Goal: Task Accomplishment & Management: Complete application form

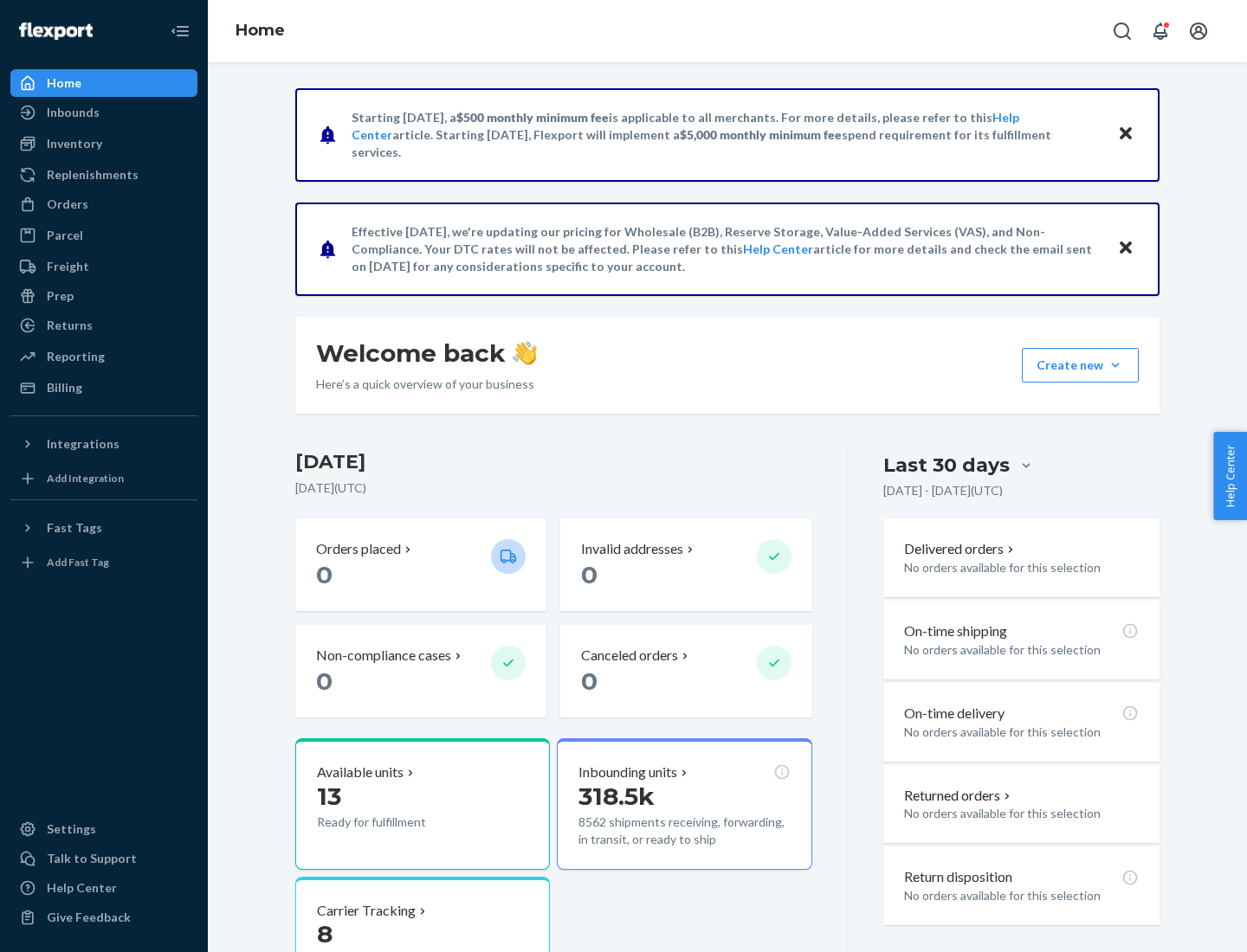
click at [1115, 365] on button "Create new Create new inbound Create new order Create new product" at bounding box center [1080, 365] width 117 height 35
click at [104, 113] on div "Inbounds" at bounding box center [104, 113] width 184 height 24
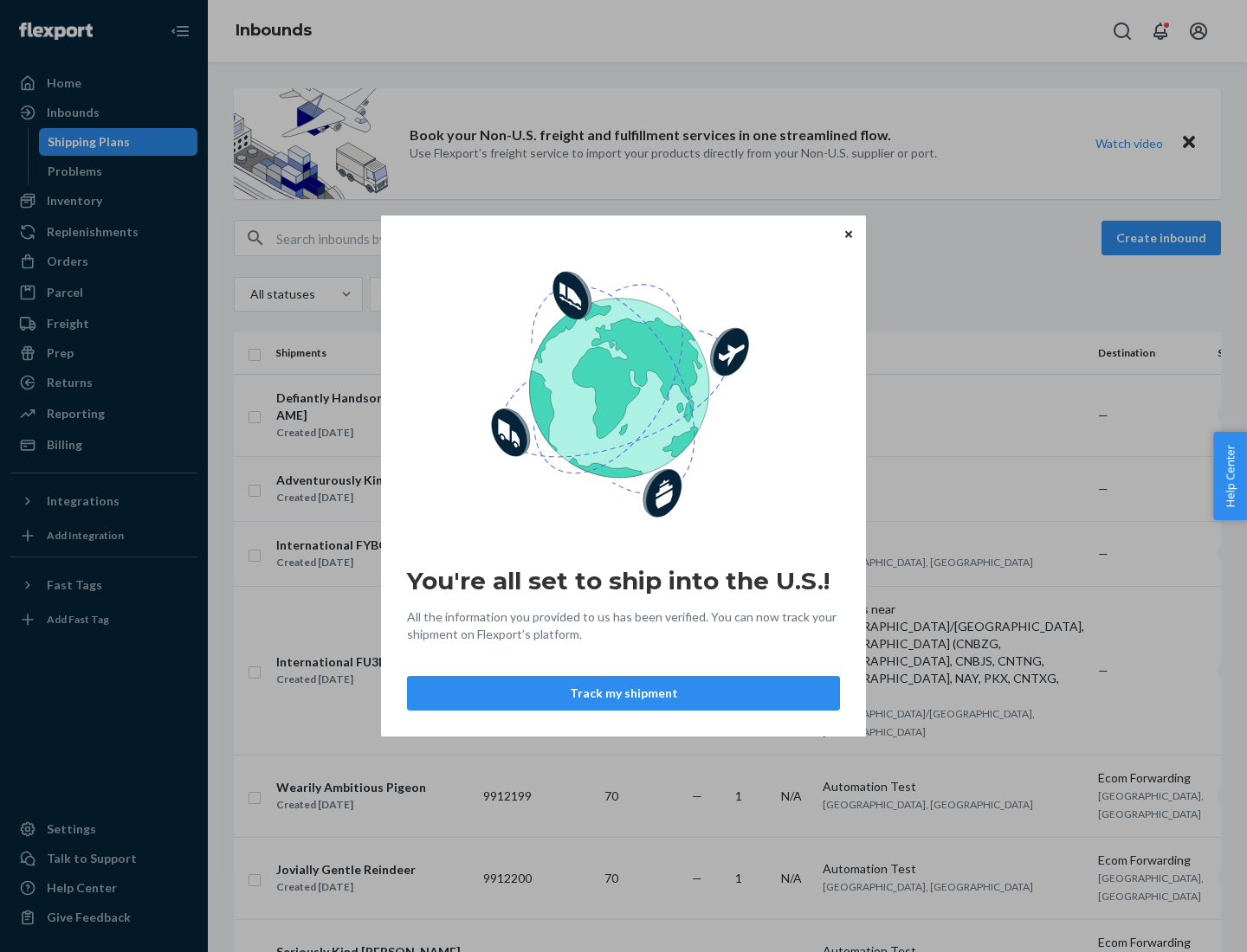
click at [104, 201] on div "You're all set to ship into the U.S.! All the information you provided to us ha…" at bounding box center [624, 476] width 1247 height 952
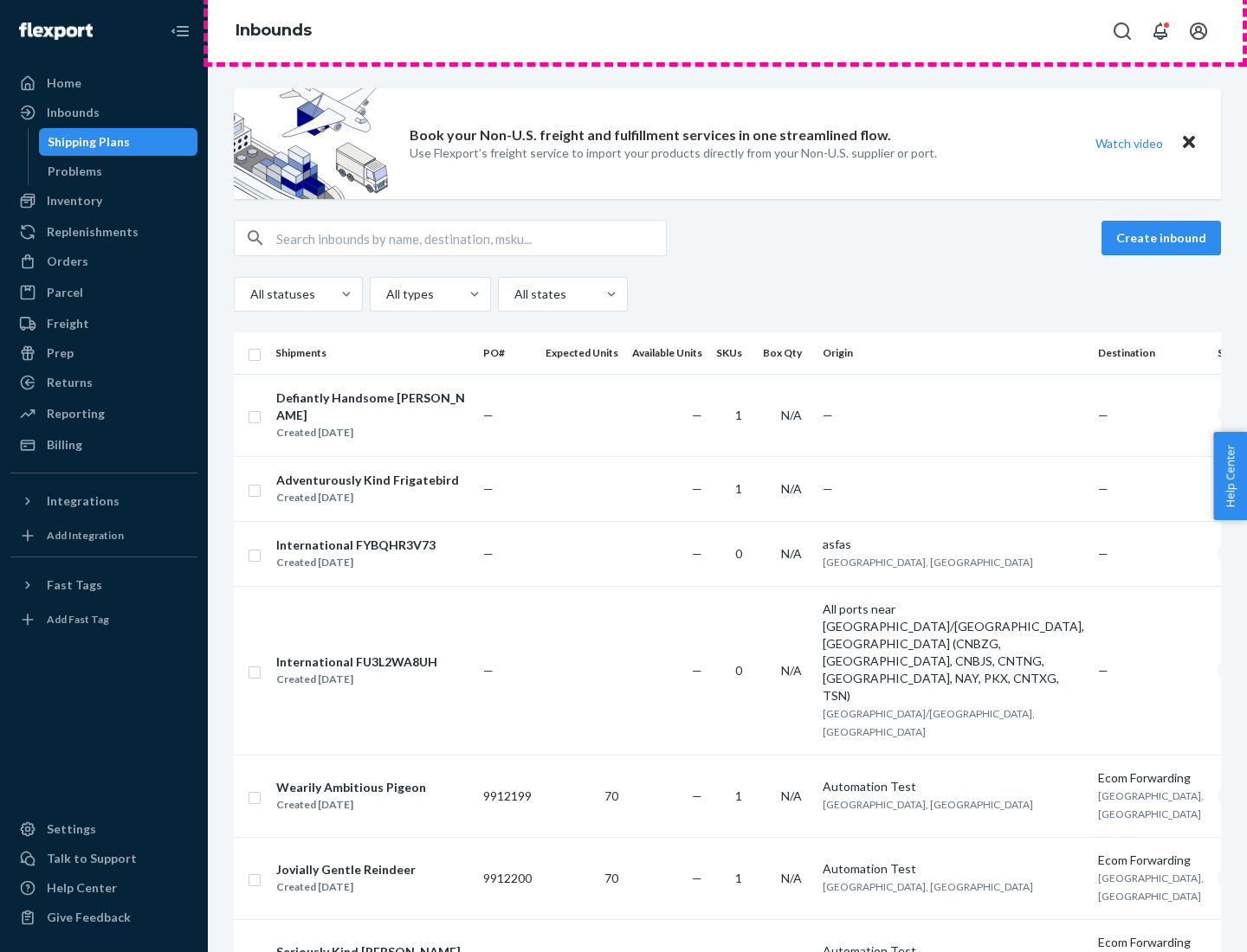
click at [728, 31] on div "Inbounds" at bounding box center [728, 31] width 1039 height 62
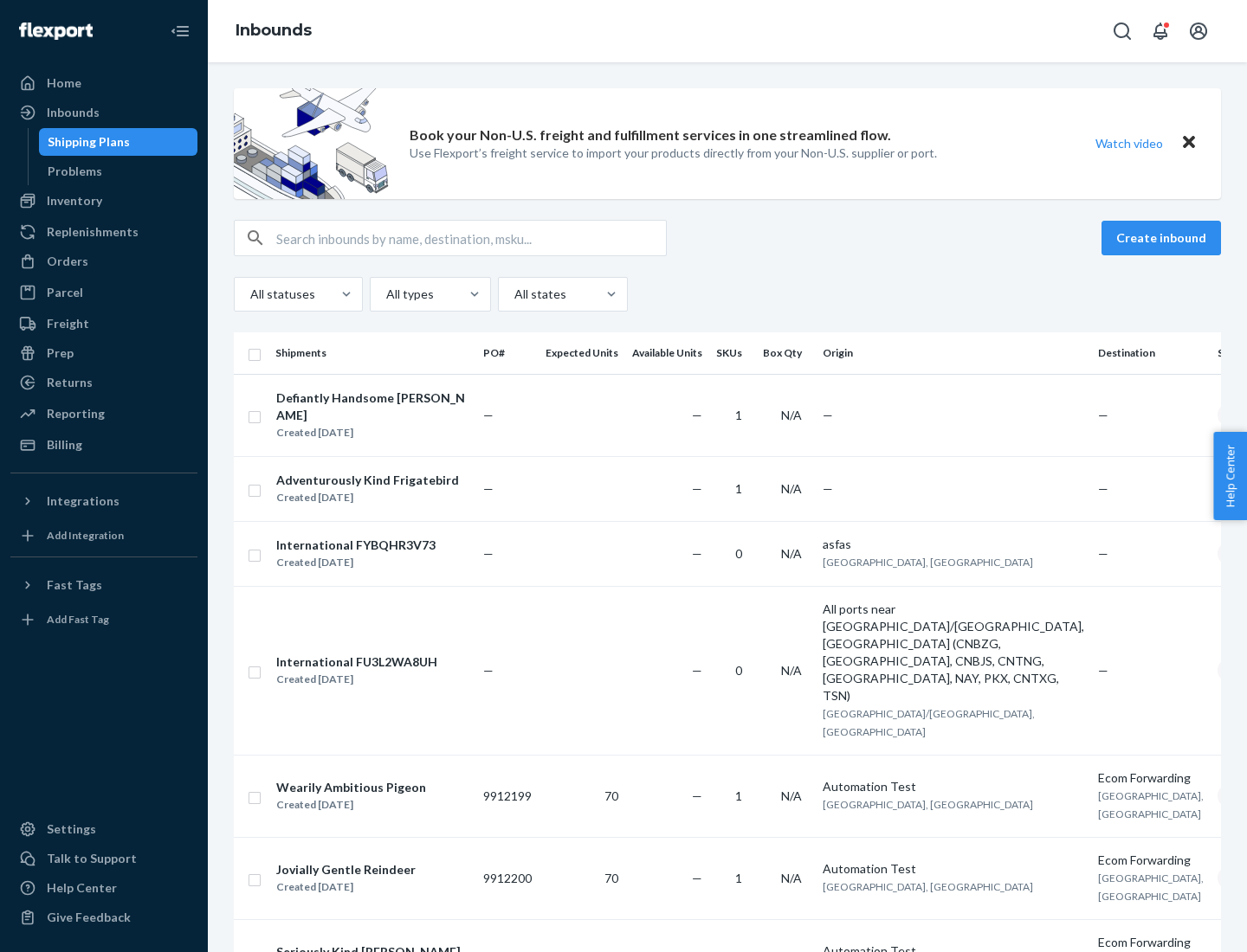
click at [728, 31] on div "Inbounds" at bounding box center [728, 31] width 1039 height 62
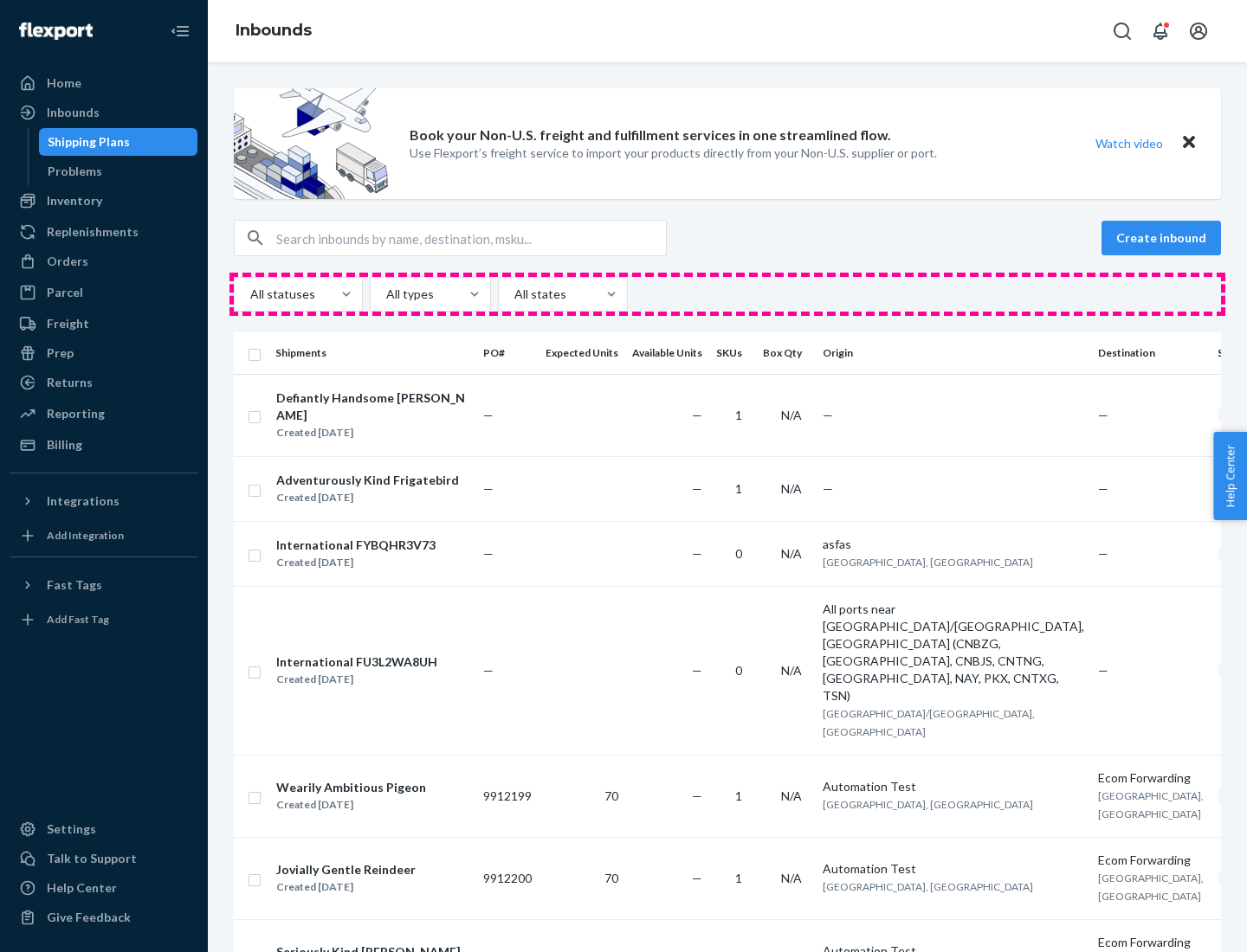
click at [728, 294] on div "All statuses All types All states" at bounding box center [728, 294] width 987 height 35
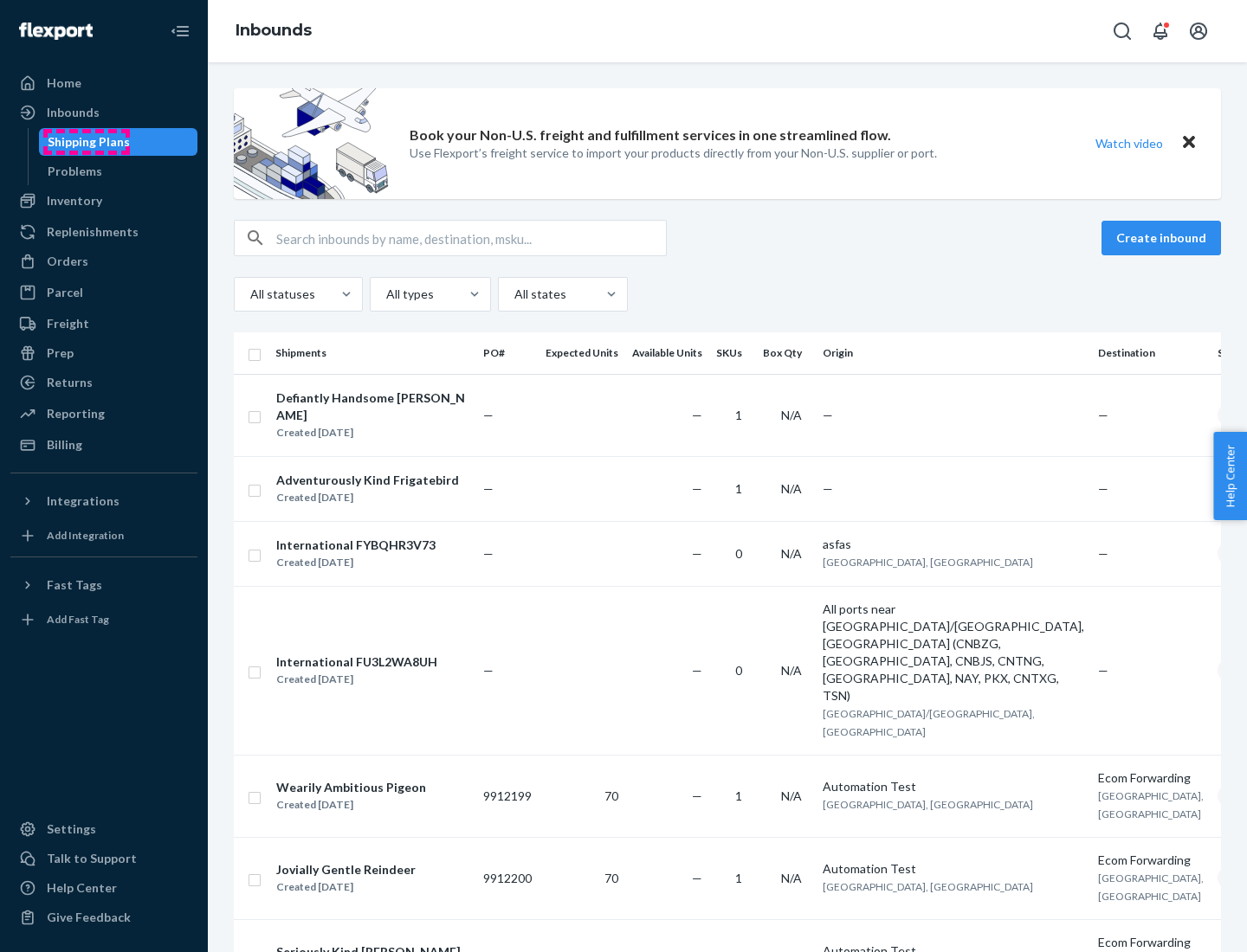
click at [86, 142] on div "Shipping Plans" at bounding box center [88, 142] width 82 height 17
click at [1164, 238] on button "Create inbound" at bounding box center [1161, 238] width 120 height 35
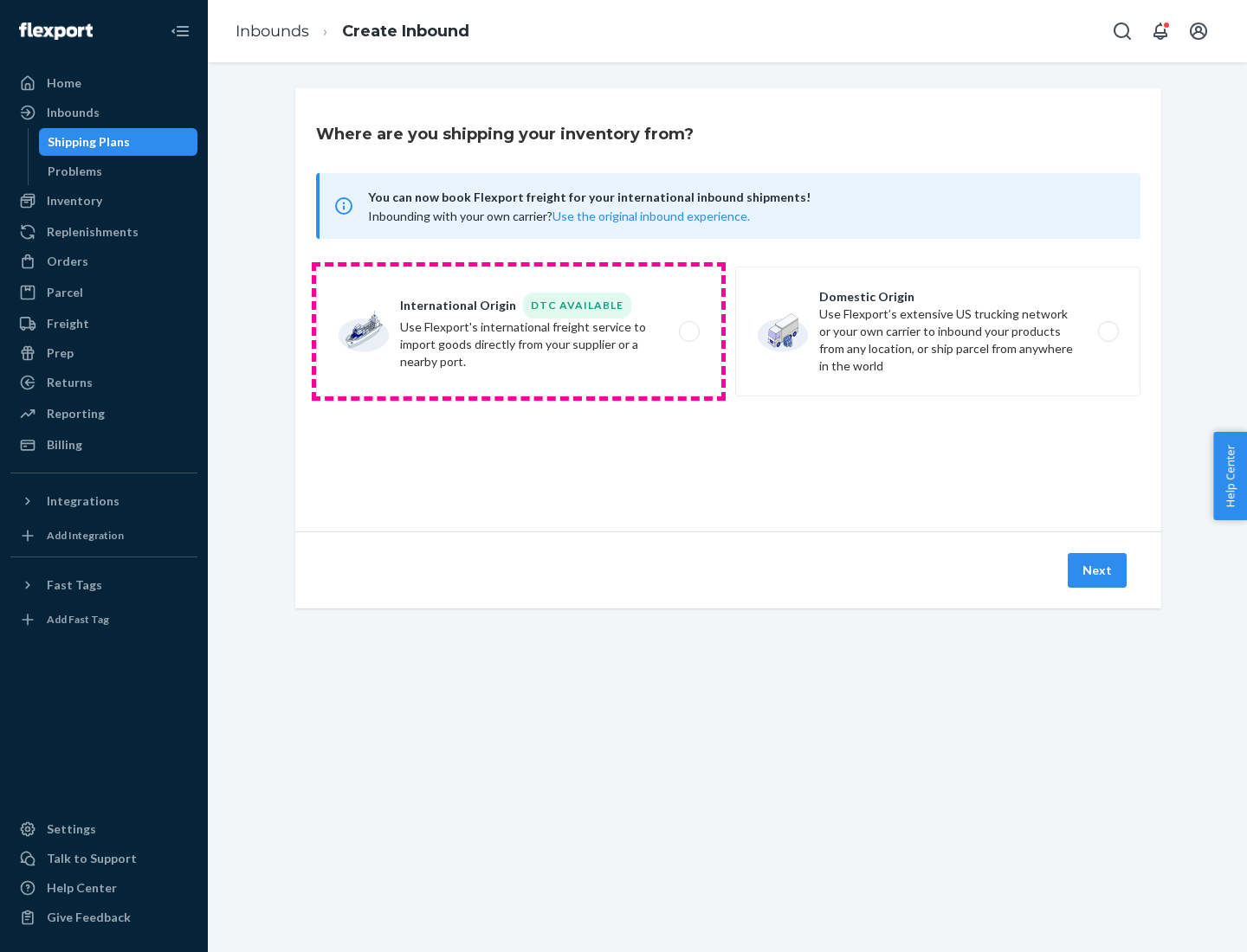
click at [519, 331] on label "International Origin DTC Available Use Flexport's international freight service…" at bounding box center [518, 332] width 405 height 130
click at [689, 331] on input "International Origin DTC Available Use Flexport's international freight service…" at bounding box center [694, 331] width 11 height 11
radio input "true"
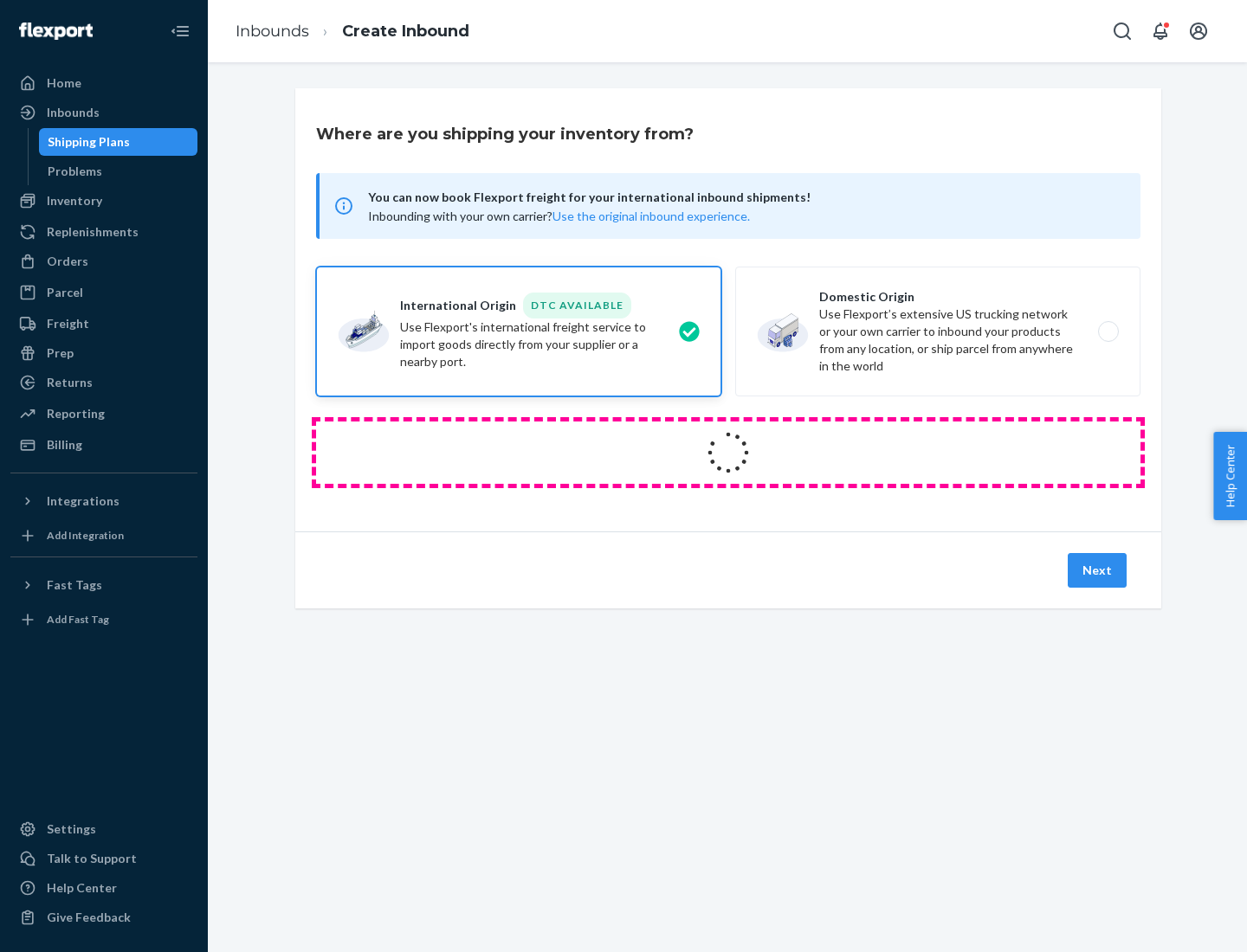
click at [728, 453] on icon at bounding box center [728, 453] width 49 height 49
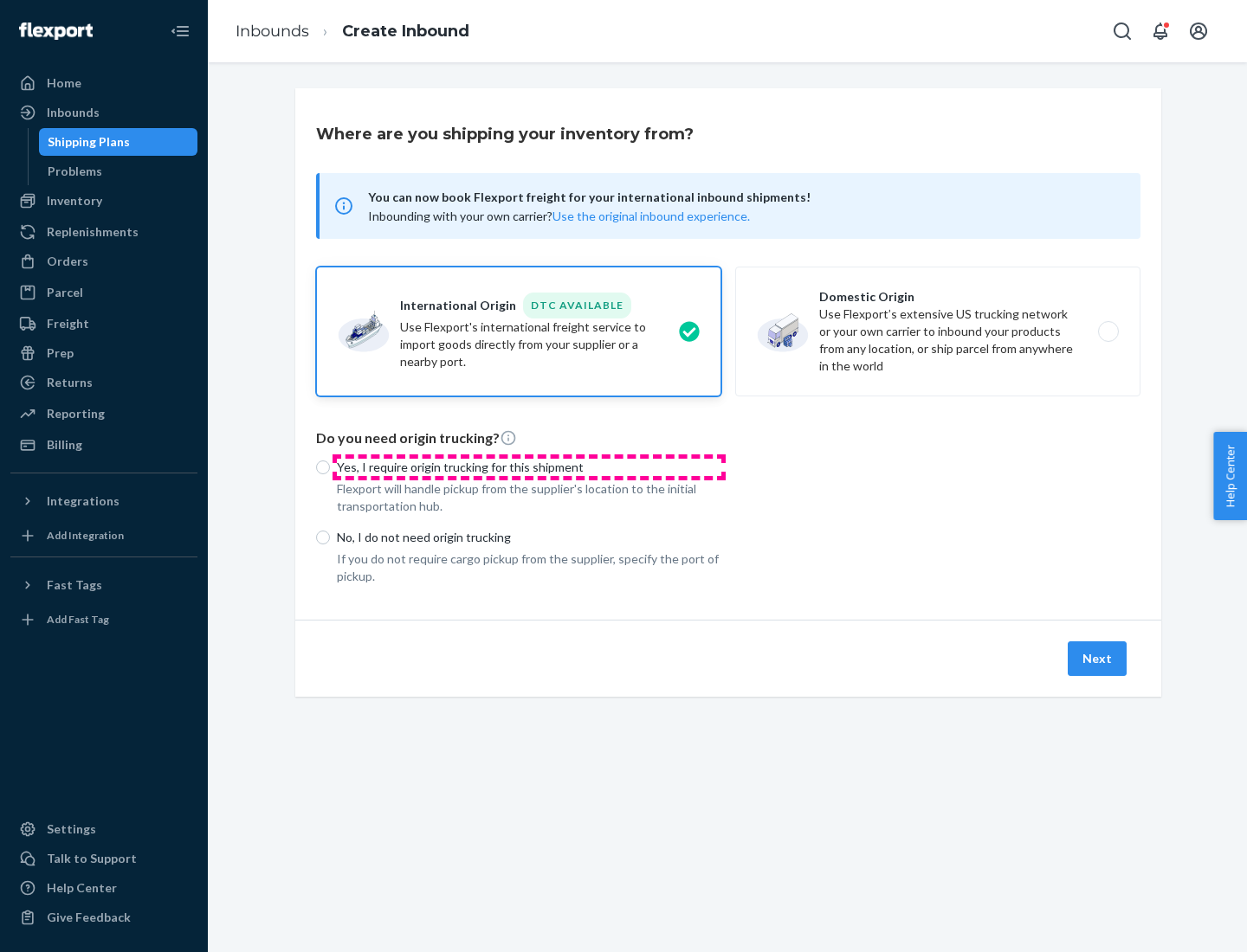
click at [529, 466] on p "Yes, I require origin trucking for this shipment" at bounding box center [528, 467] width 384 height 17
click at [330, 466] on input "Yes, I require origin trucking for this shipment" at bounding box center [323, 467] width 14 height 14
radio input "true"
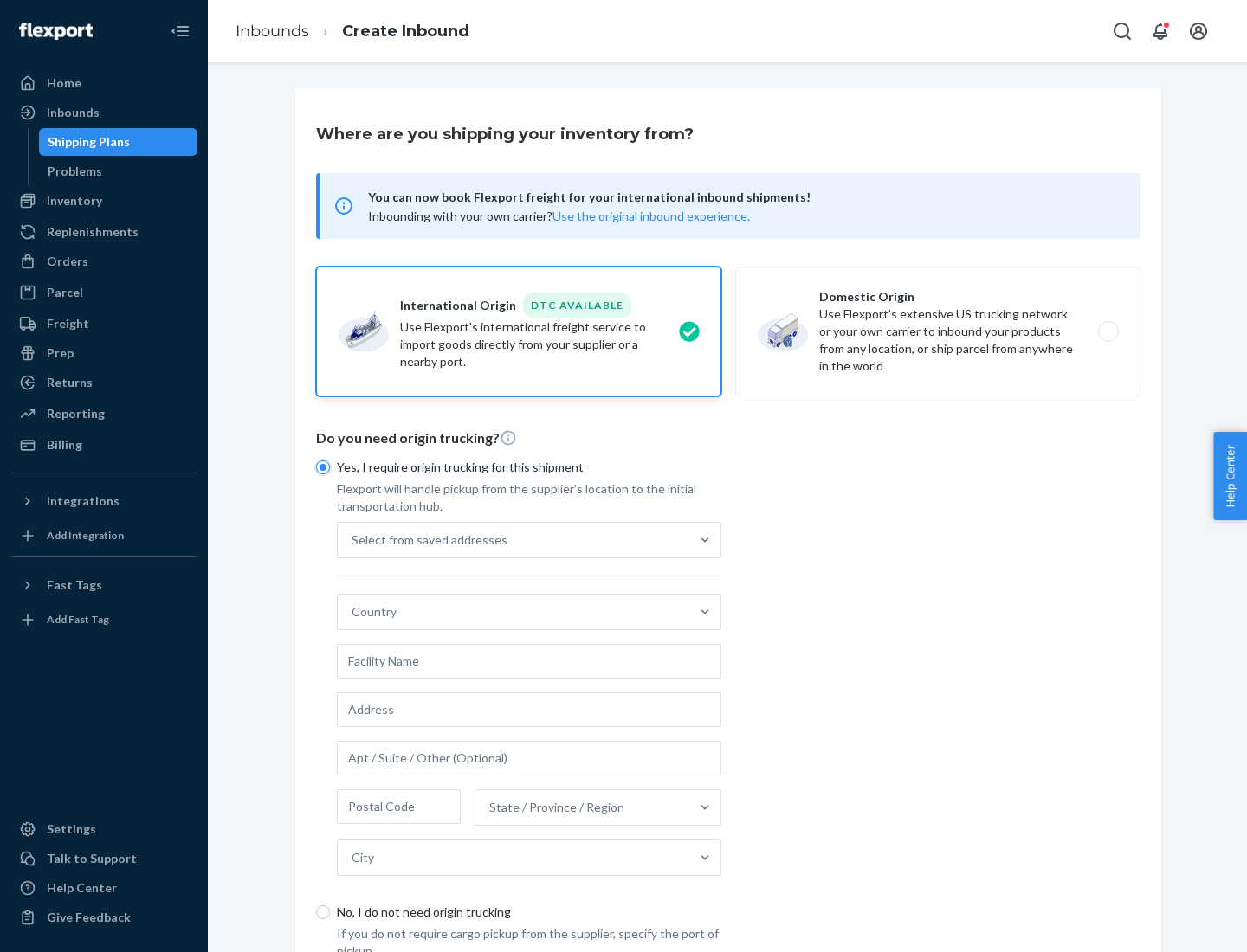
scroll to position [33, 0]
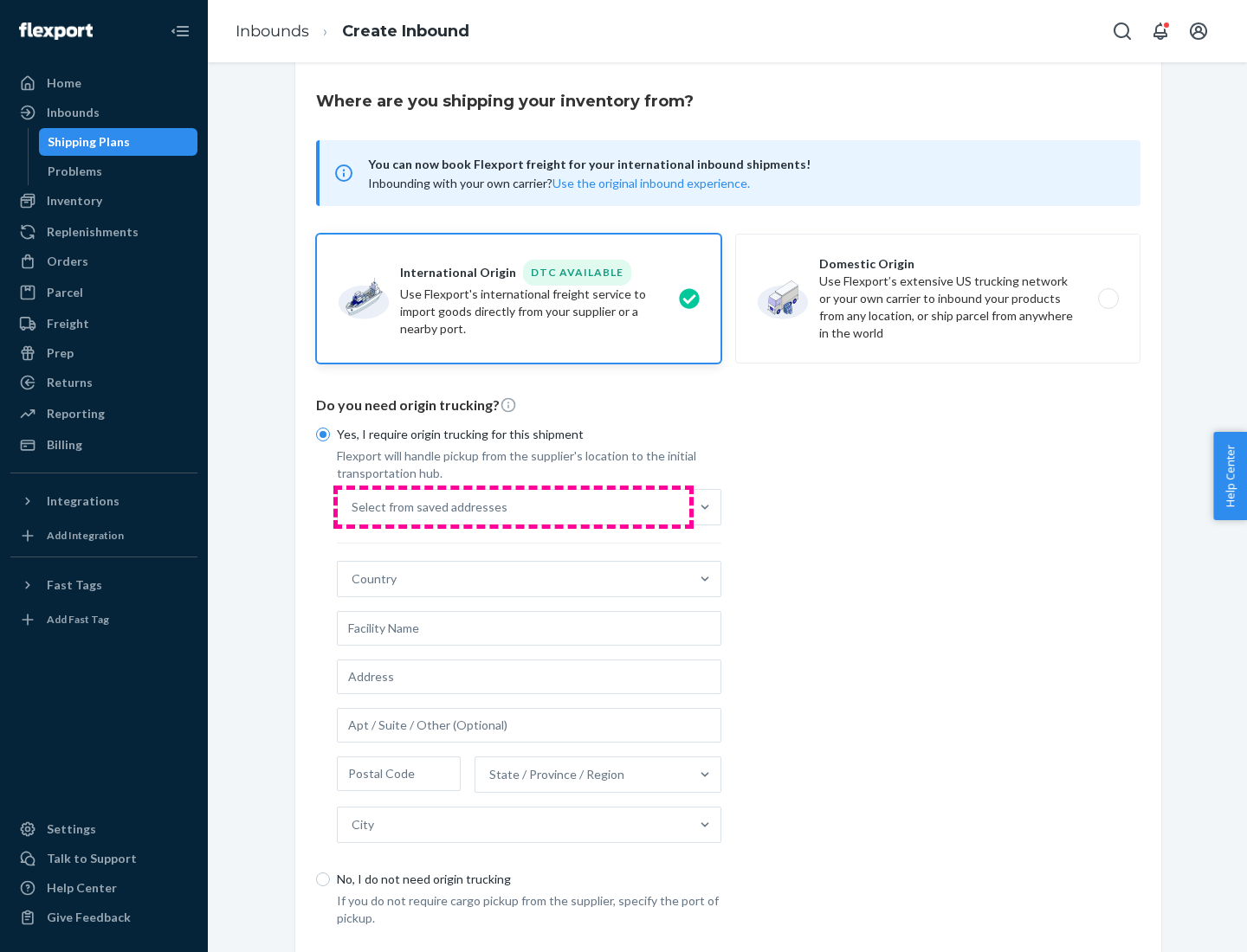
click at [513, 506] on div "Select from saved addresses" at bounding box center [513, 507] width 351 height 35
click at [353, 506] on input "Select from saved addresses" at bounding box center [352, 507] width 2 height 17
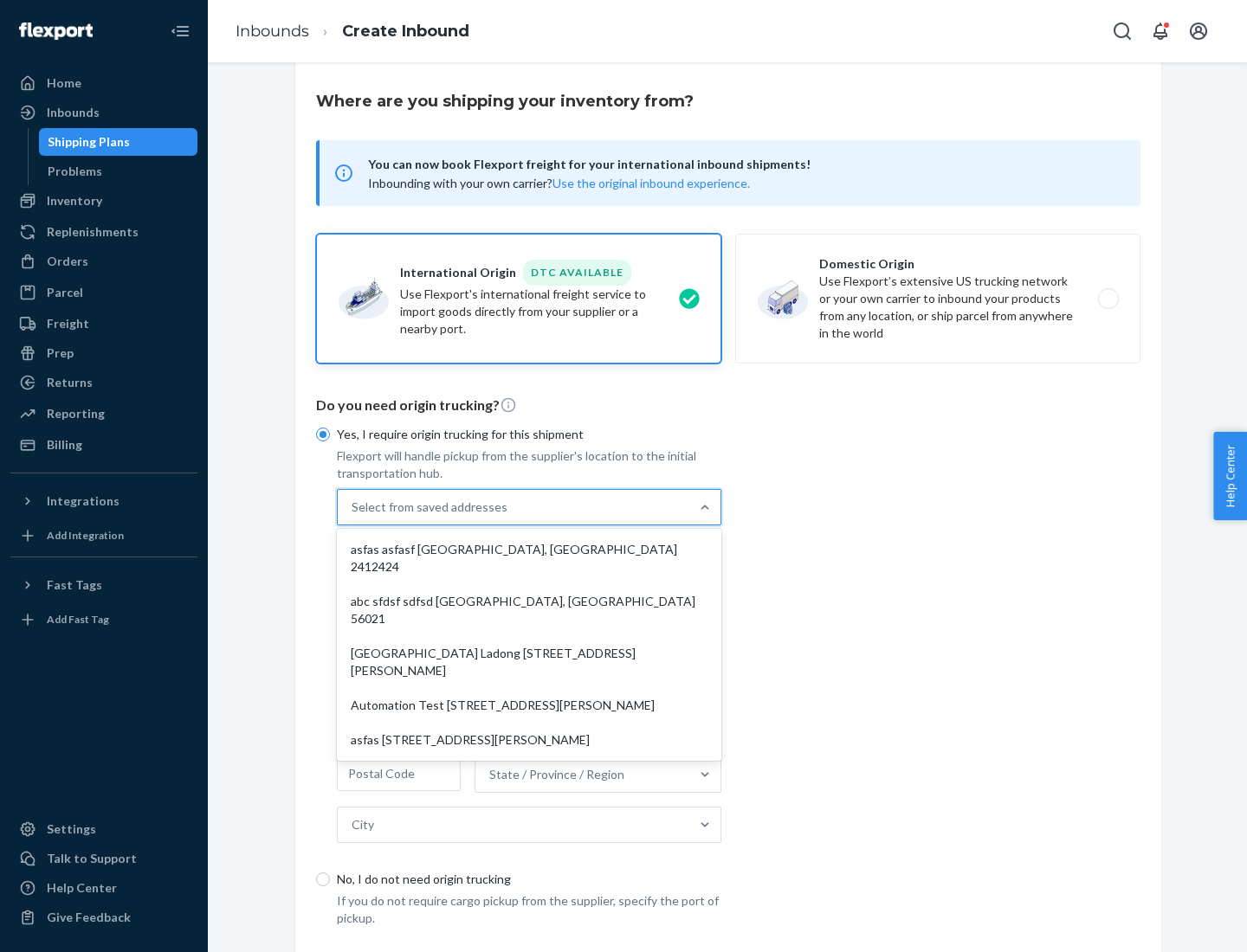
scroll to position [75, 0]
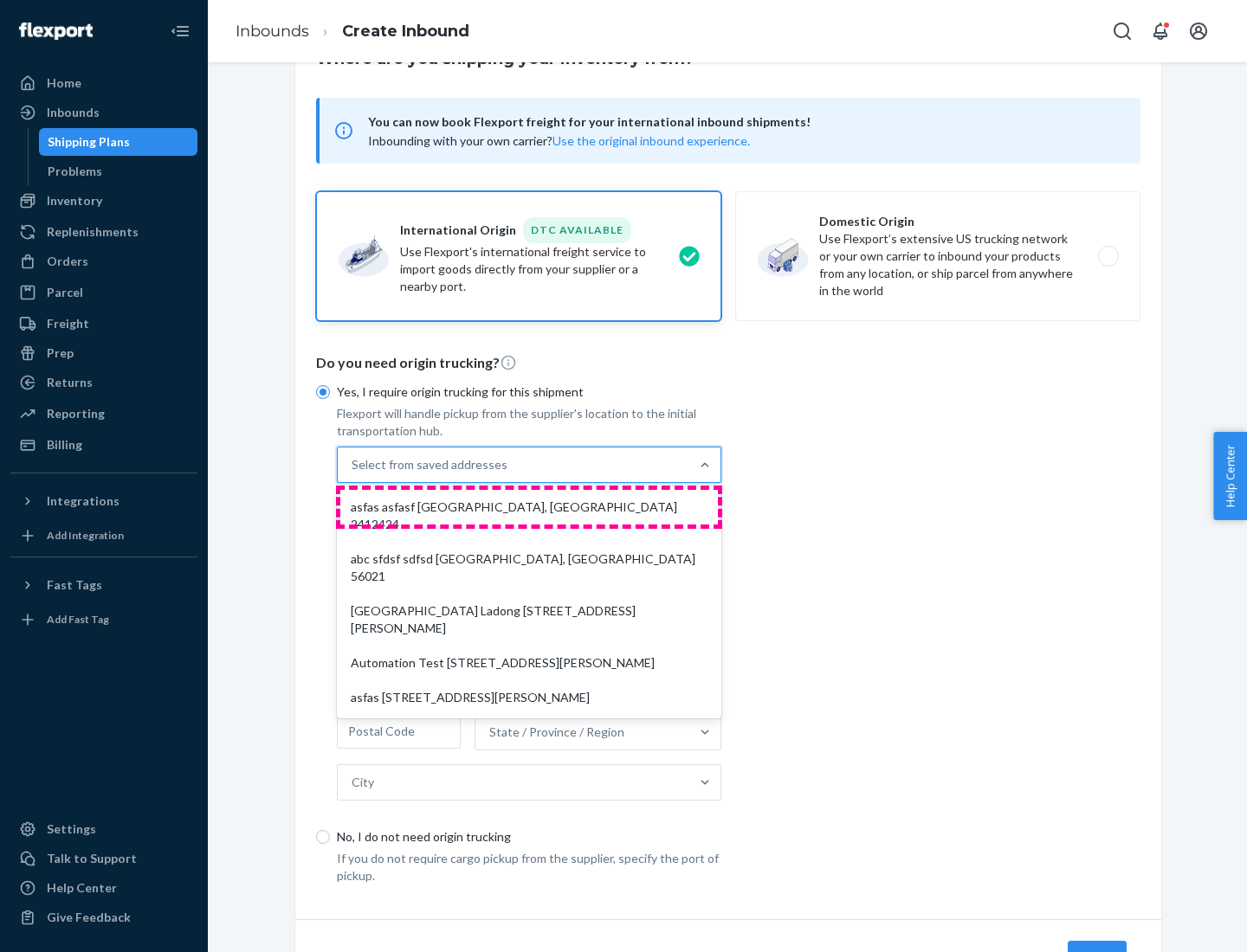
click at [529, 506] on div "asfas asfasf [GEOGRAPHIC_DATA], [GEOGRAPHIC_DATA] 2412424" at bounding box center [528, 516] width 377 height 52
click at [353, 473] on input "option asfas asfasf [GEOGRAPHIC_DATA], [GEOGRAPHIC_DATA] 2412424 focused, 1 of …" at bounding box center [352, 465] width 2 height 17
type input "asfas"
type input "asfasf"
type input "2412424"
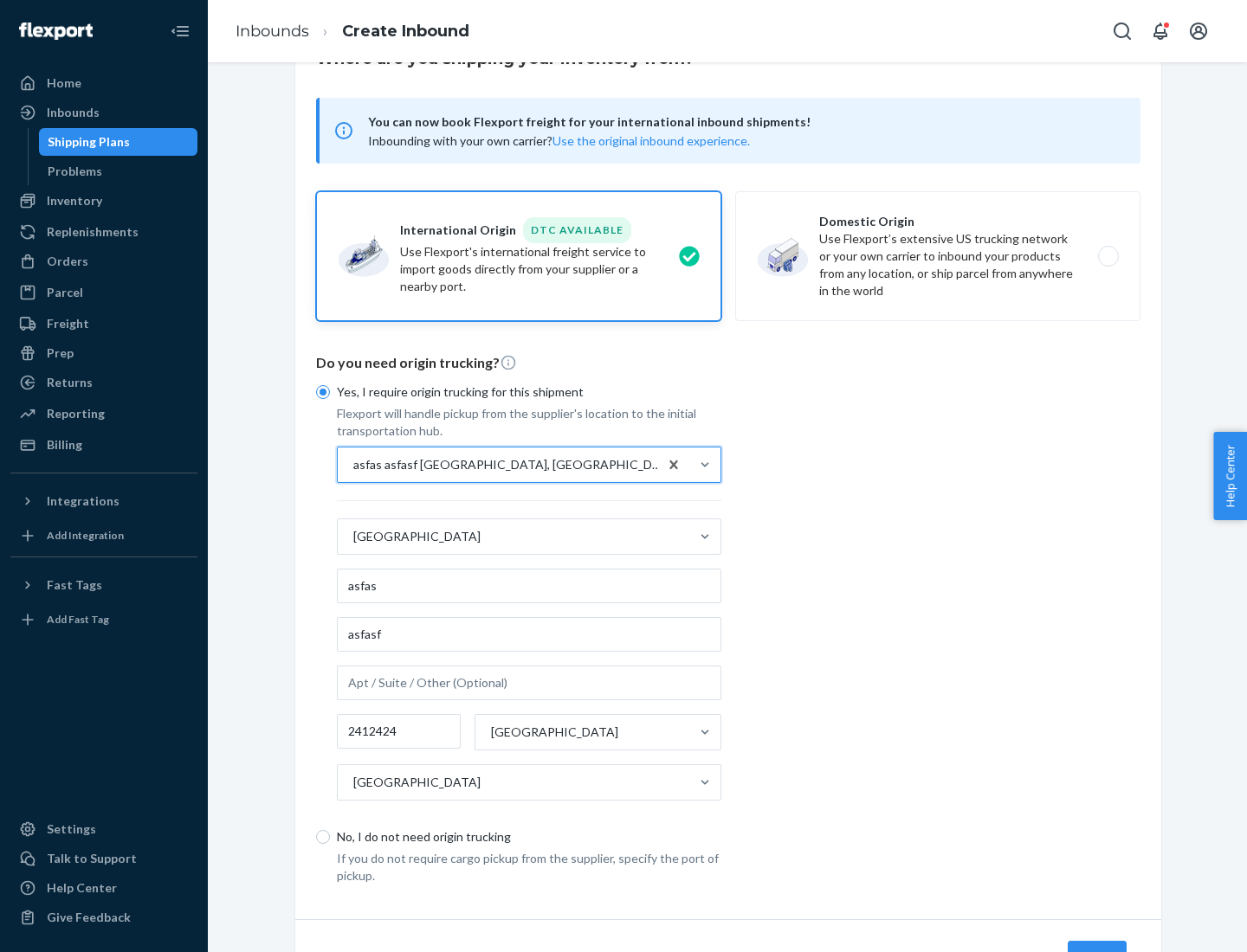
scroll to position [161, 0]
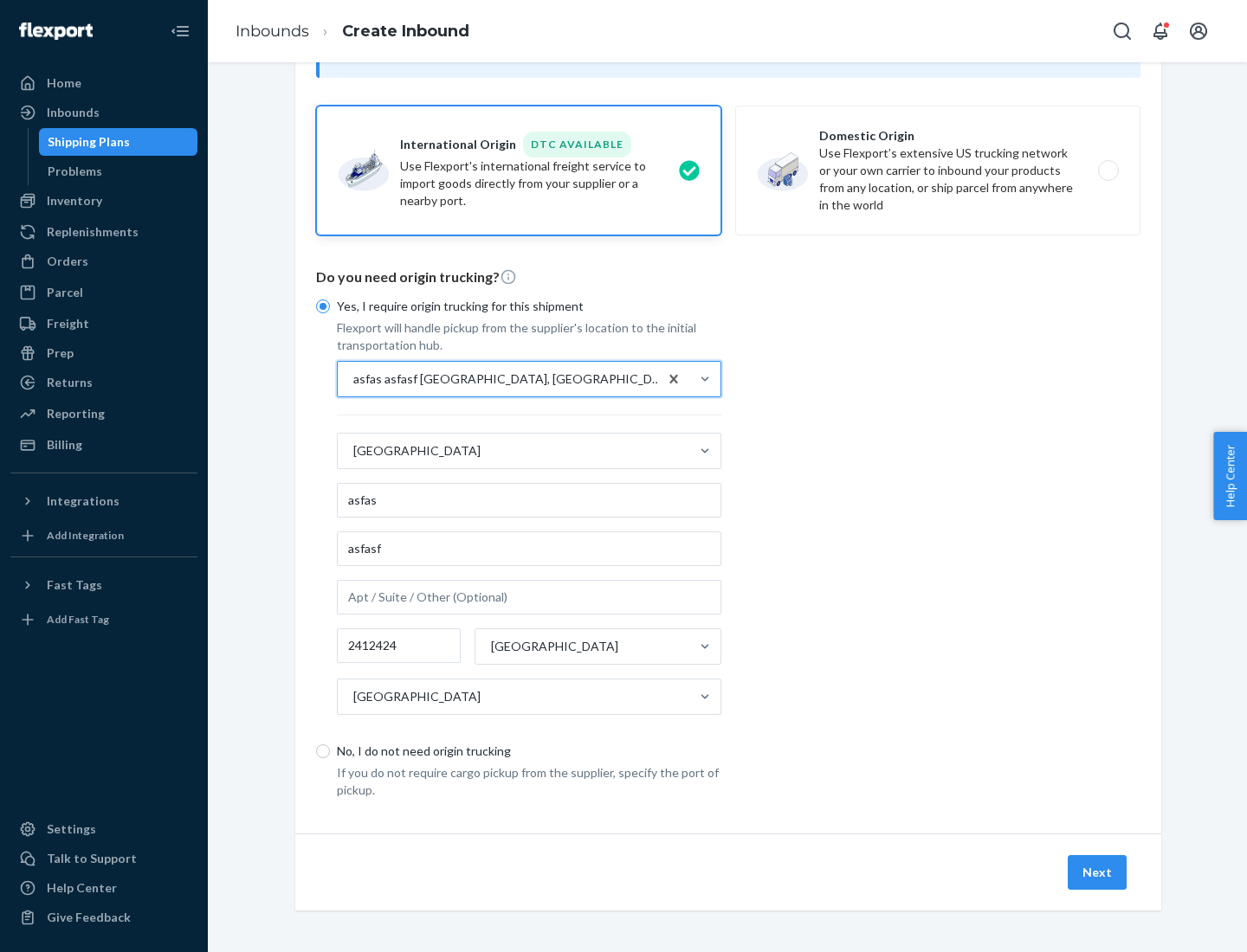
click at [1098, 871] on button "Next" at bounding box center [1097, 872] width 59 height 35
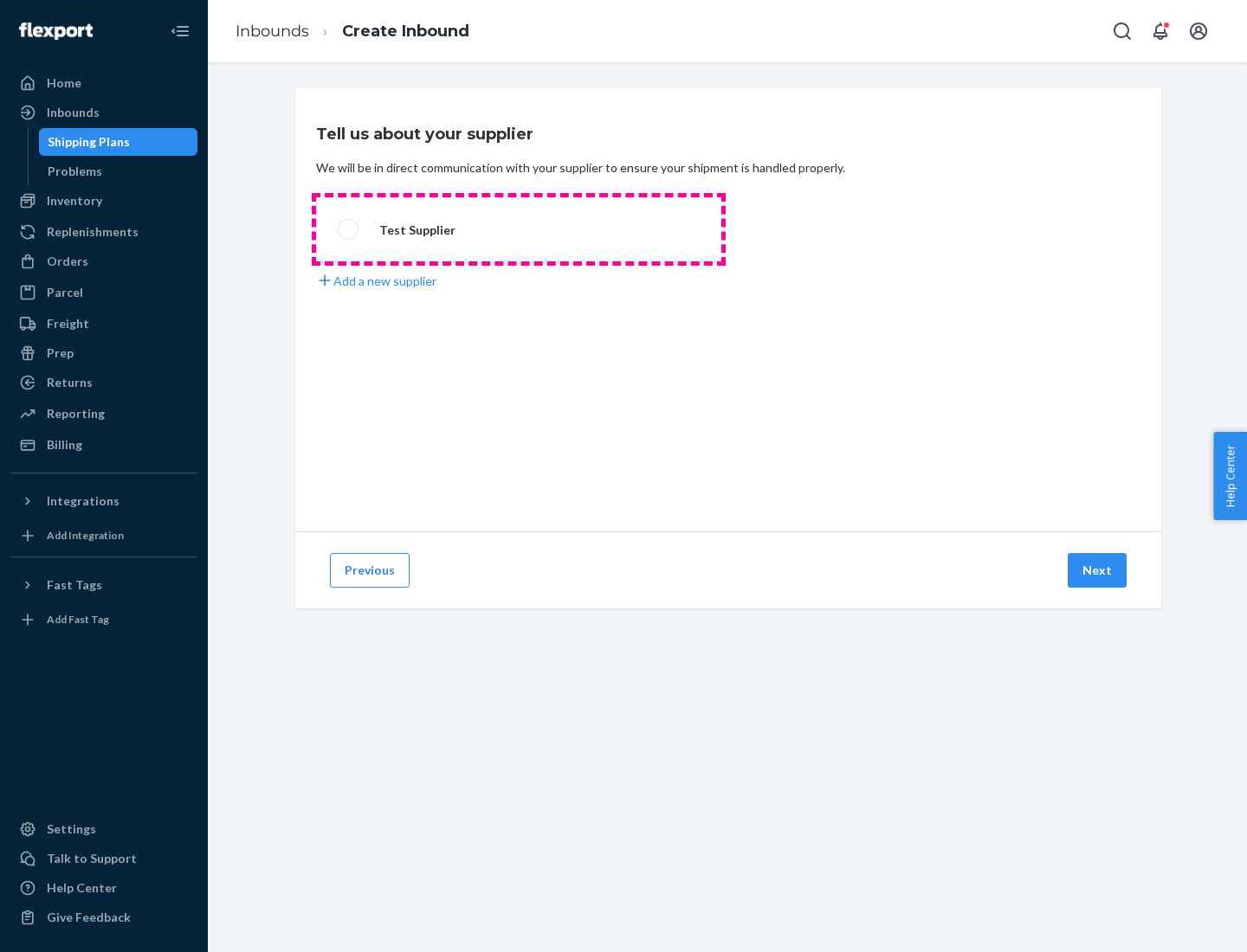
click at [519, 230] on label "Test Supplier" at bounding box center [518, 230] width 405 height 64
click at [349, 230] on input "Test Supplier" at bounding box center [343, 230] width 11 height 11
radio input "true"
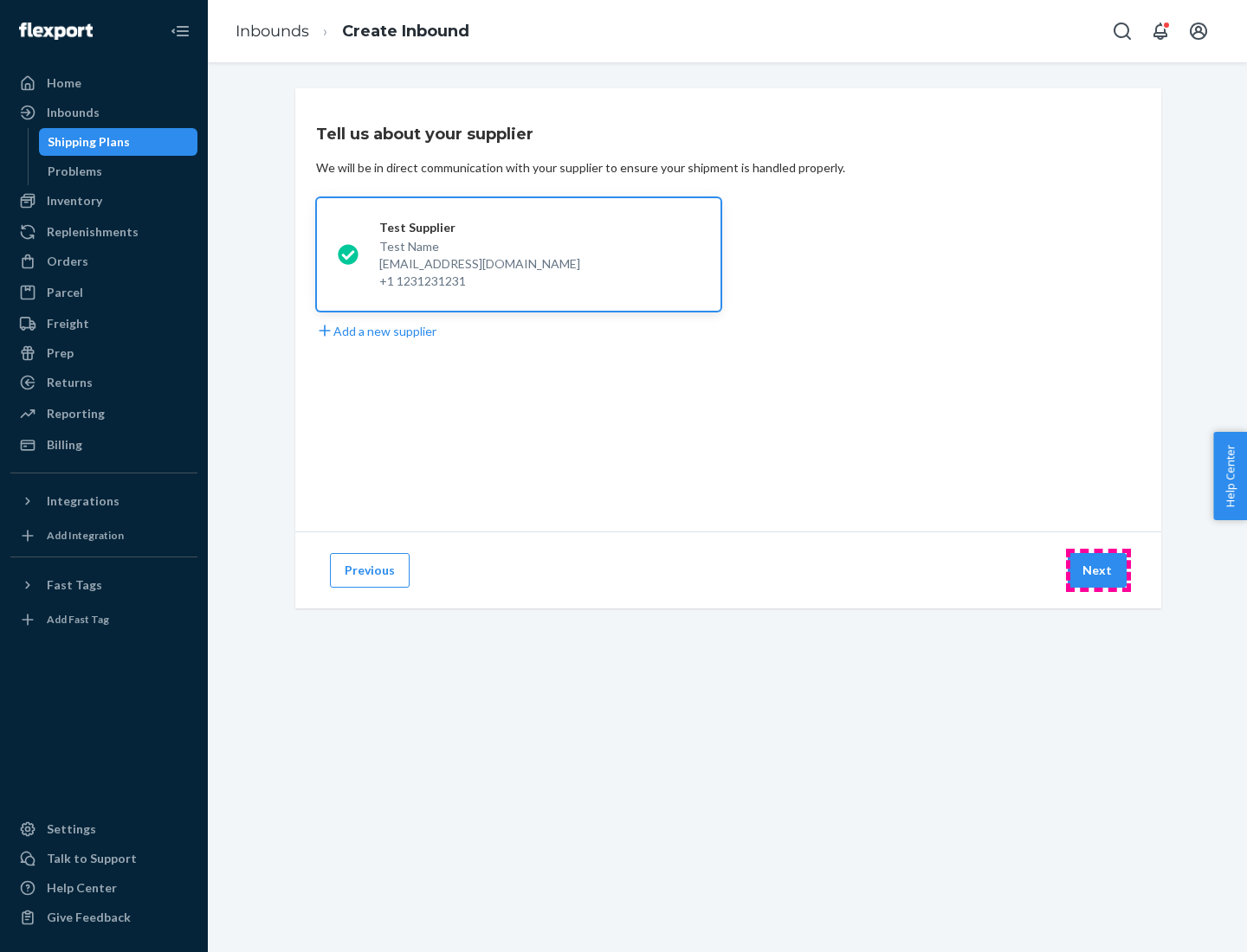
click at [1098, 571] on button "Next" at bounding box center [1097, 571] width 59 height 35
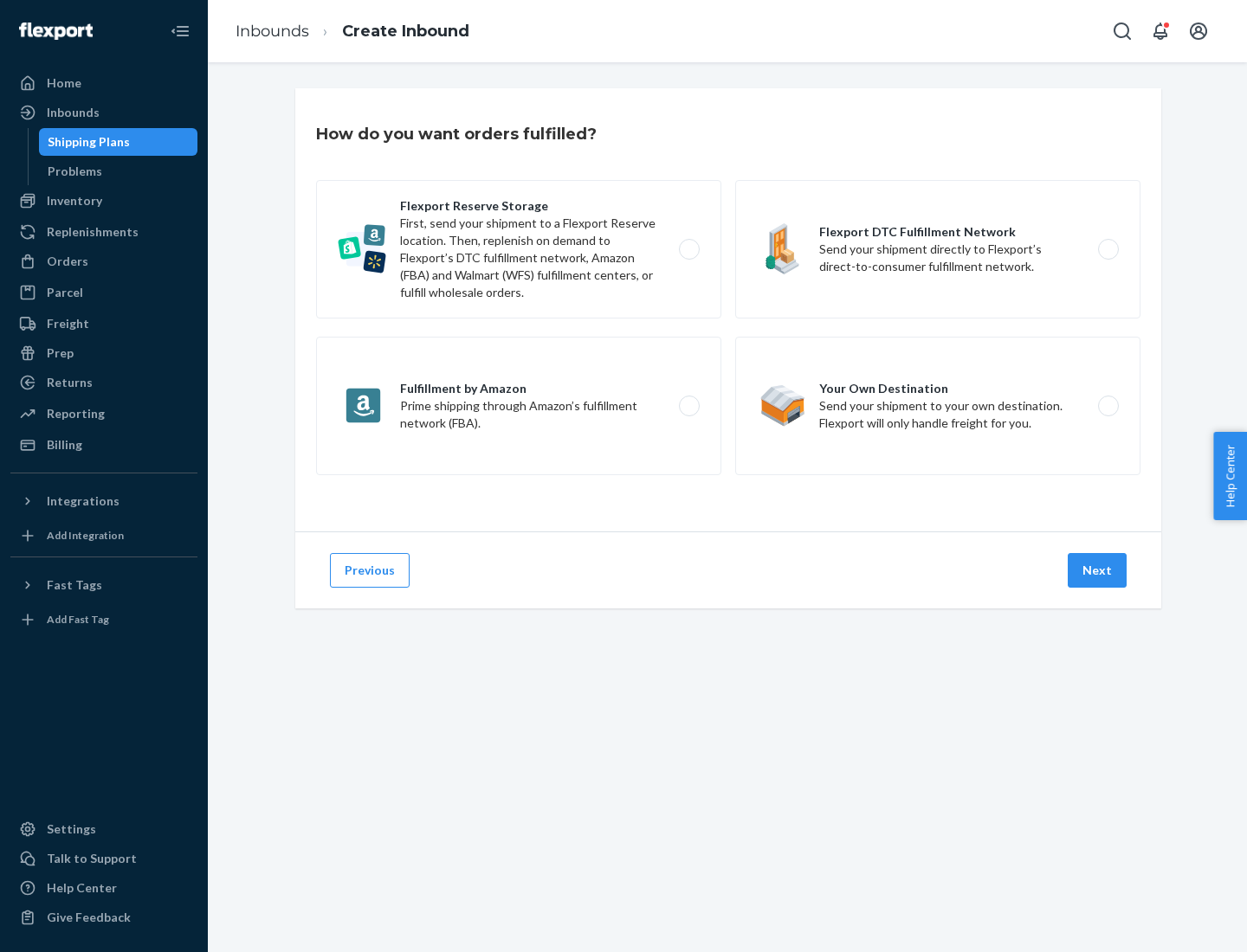
click at [519, 406] on label "Fulfillment by Amazon Prime shipping through Amazon’s fulfillment network (FBA)." at bounding box center [518, 406] width 405 height 139
click at [689, 406] on input "Fulfillment by Amazon Prime shipping through Amazon’s fulfillment network (FBA)." at bounding box center [694, 406] width 11 height 11
radio input "true"
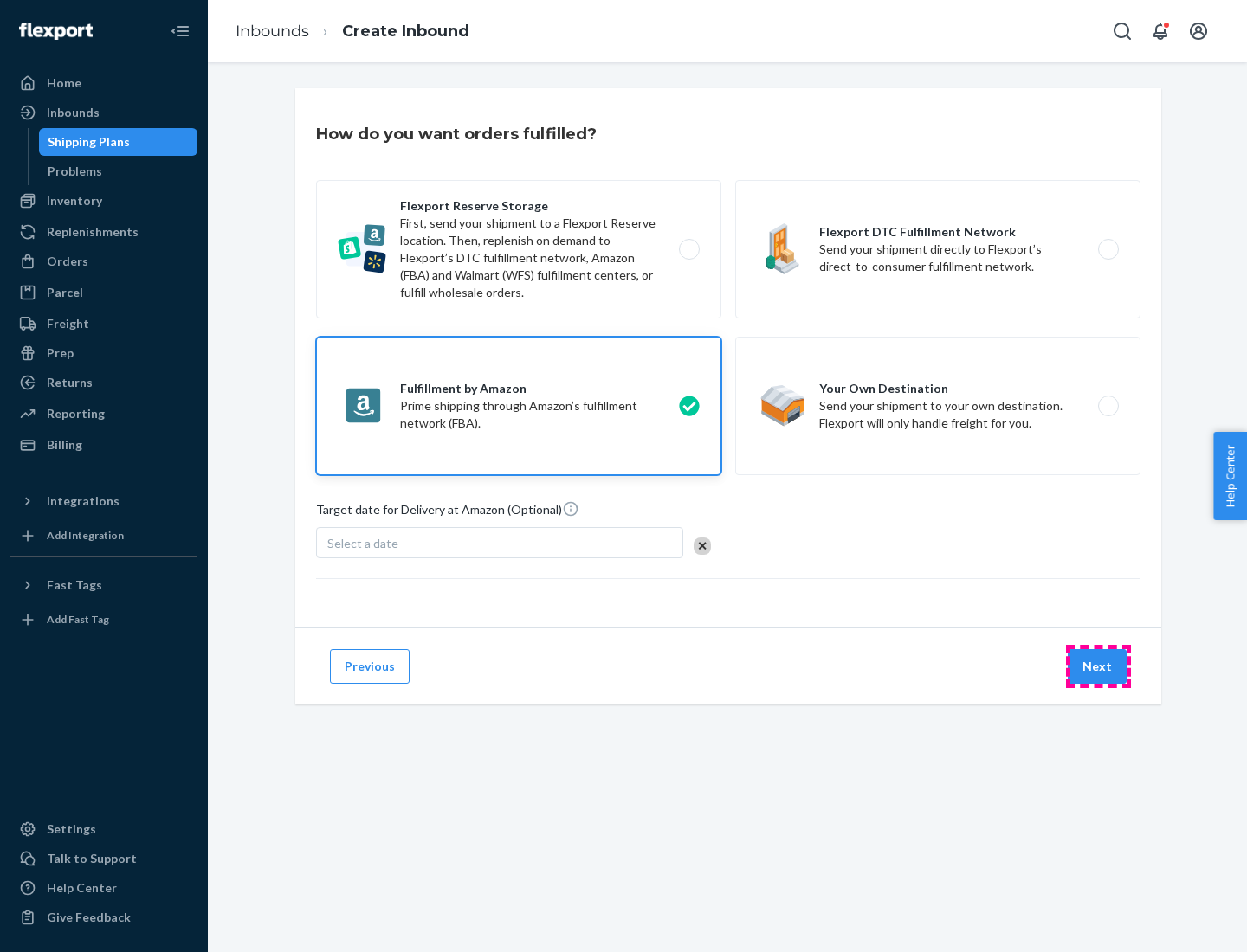
click at [1098, 667] on button "Next" at bounding box center [1097, 667] width 59 height 35
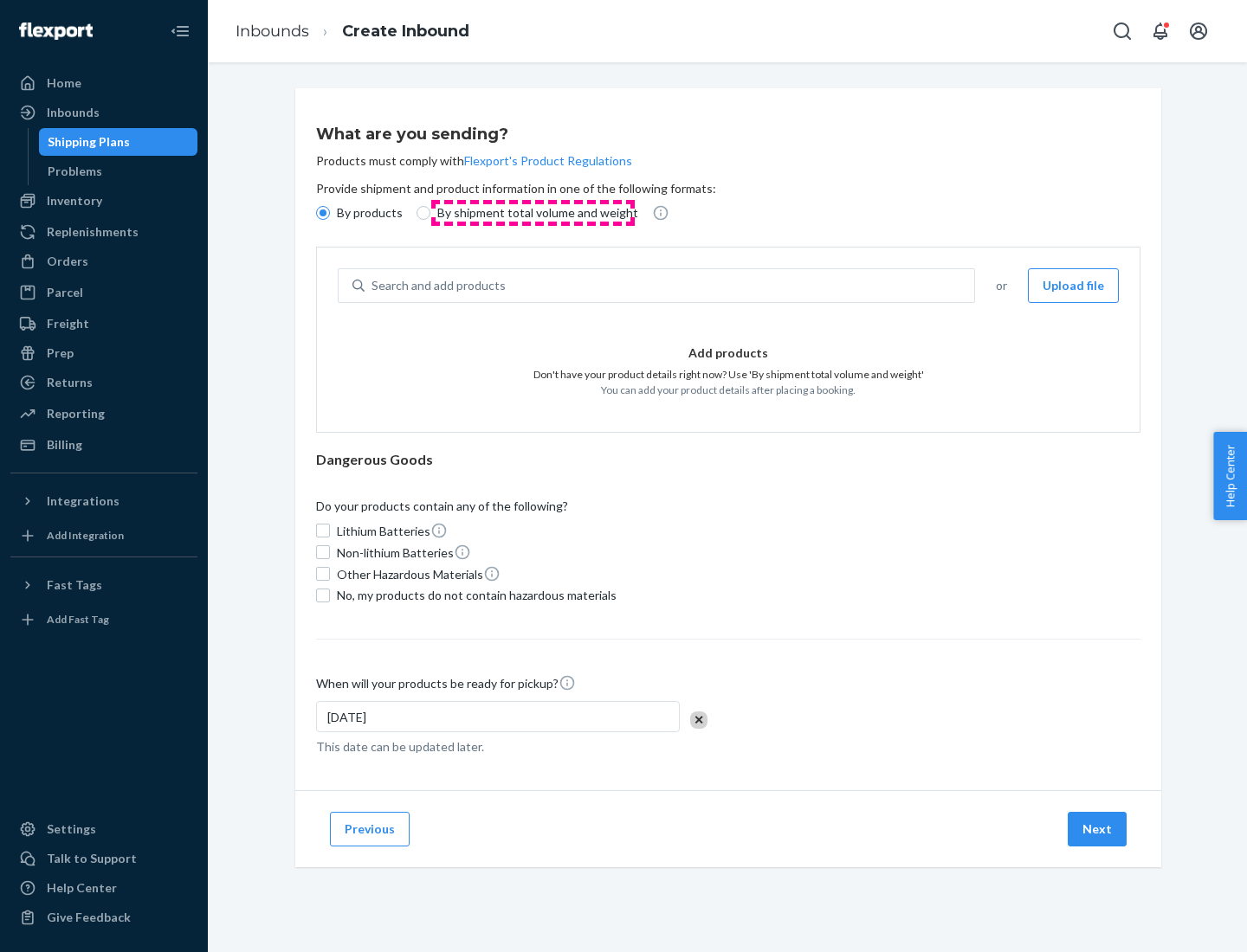
click at [532, 213] on p "By shipment total volume and weight" at bounding box center [538, 213] width 201 height 17
click at [430, 213] on input "By shipment total volume and weight" at bounding box center [423, 213] width 14 height 14
radio input "true"
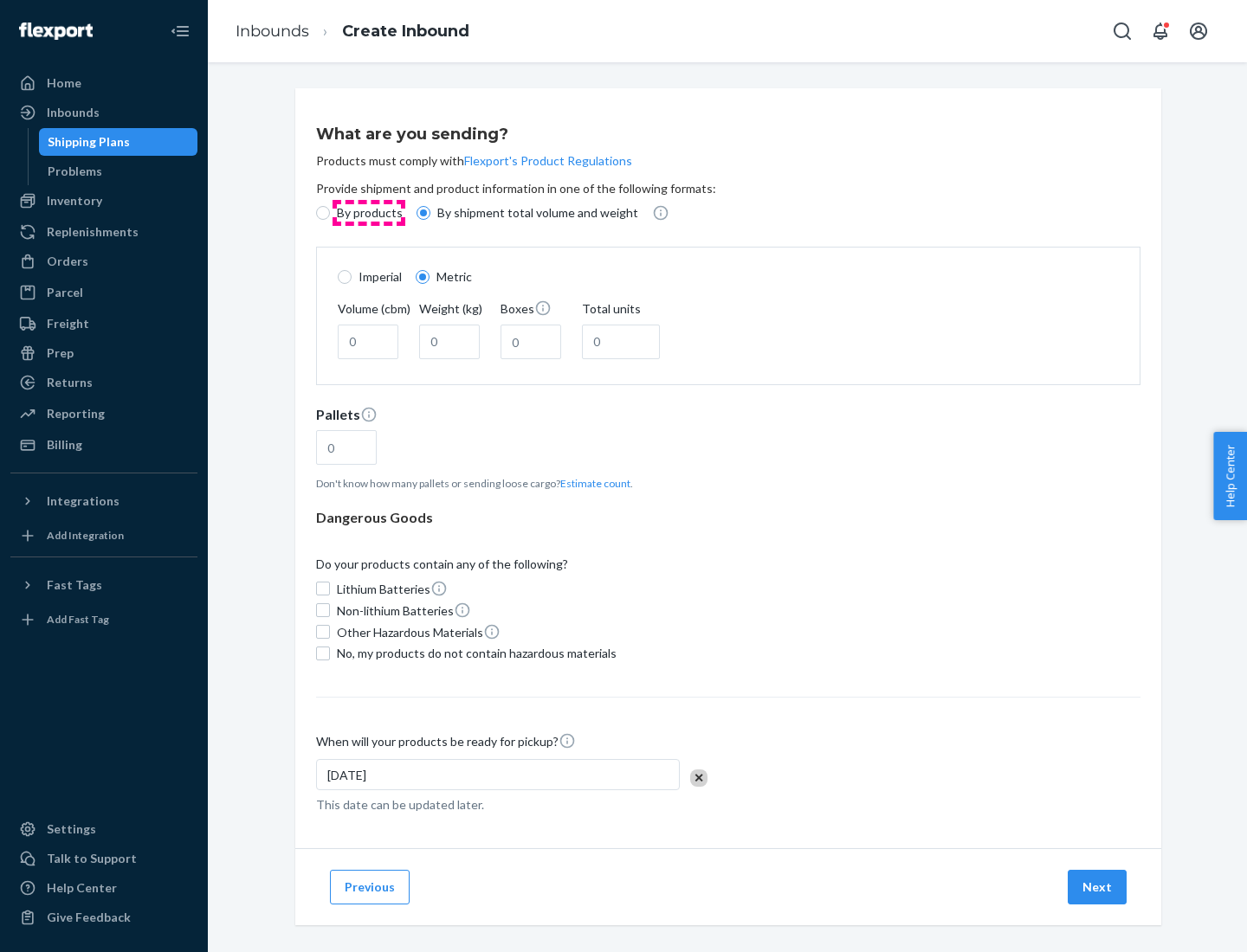
click at [368, 213] on p "By products" at bounding box center [369, 213] width 66 height 17
click at [330, 213] on input "By products" at bounding box center [323, 213] width 14 height 14
radio input "true"
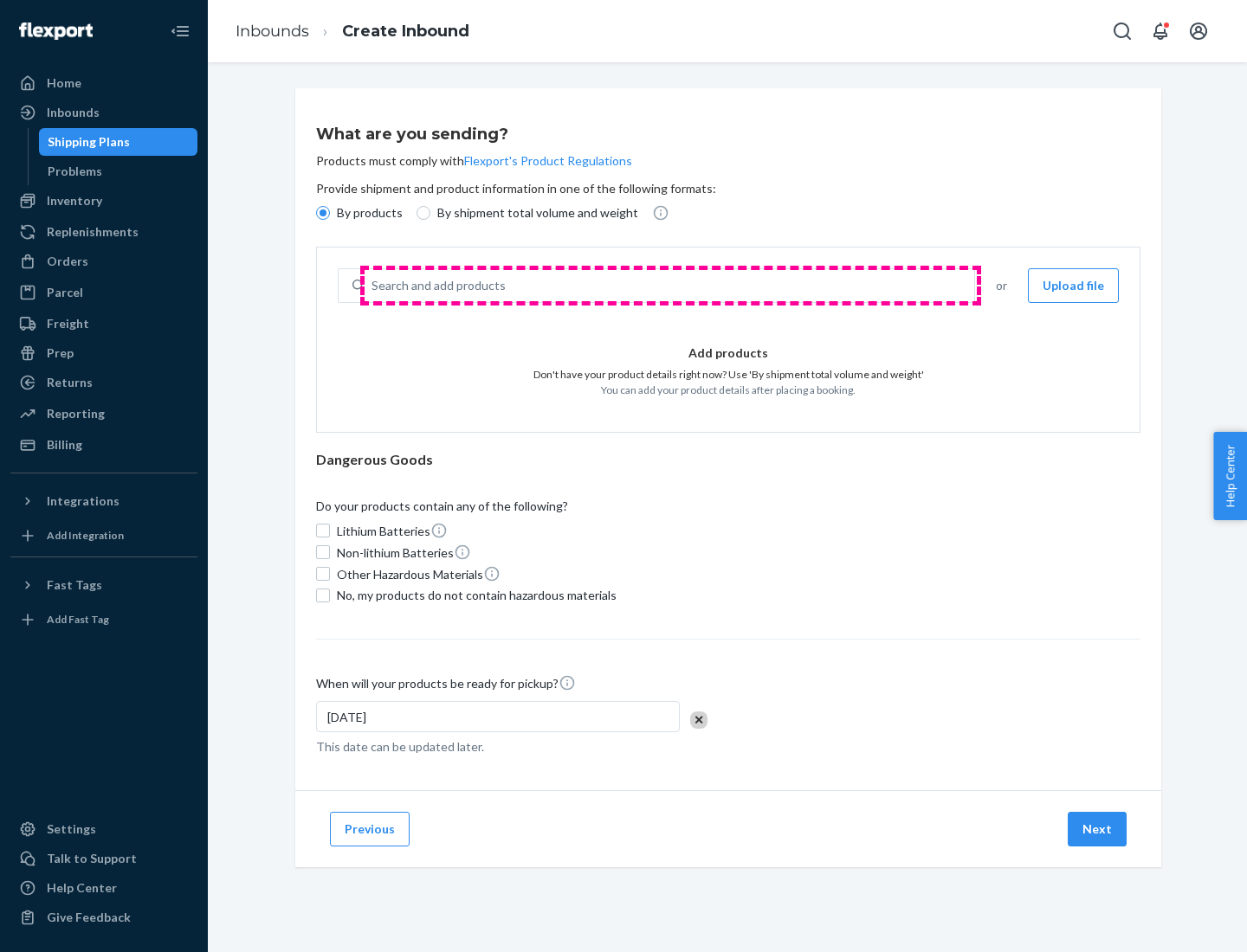
click at [670, 285] on div "Search and add products" at bounding box center [669, 286] width 610 height 31
click at [373, 285] on input "Search and add products" at bounding box center [372, 285] width 2 height 17
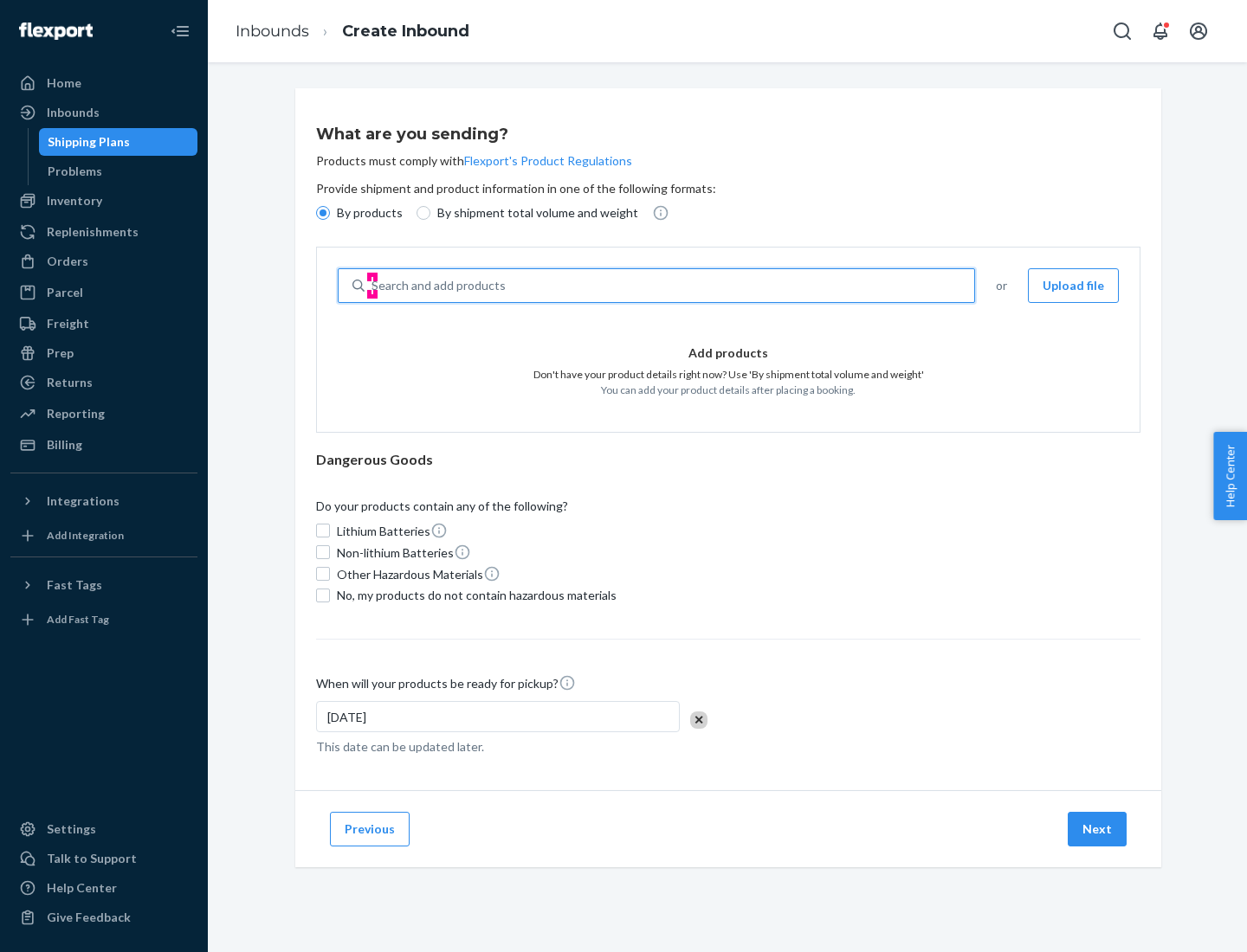
type input "test"
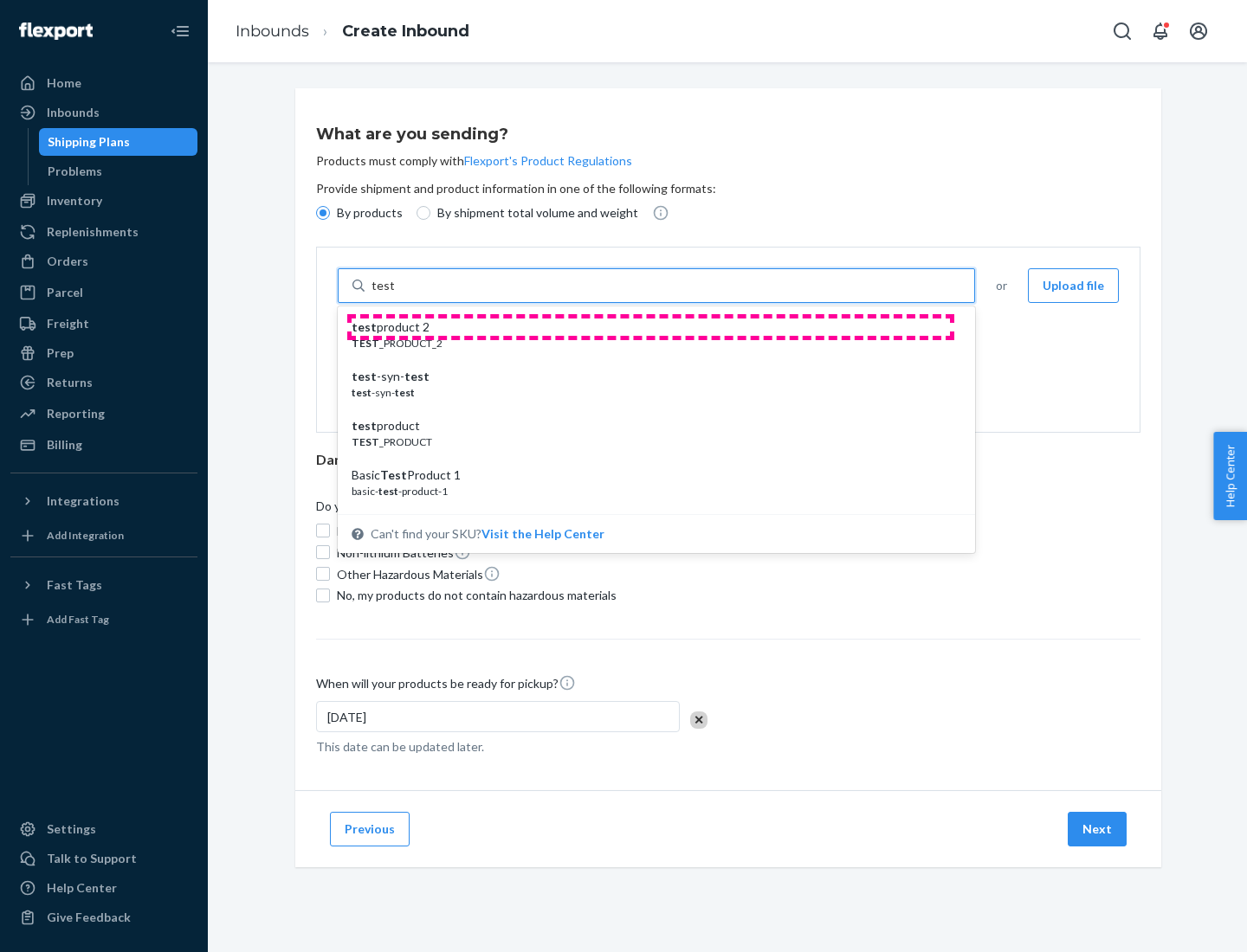
click at [650, 327] on div "test product 2" at bounding box center [649, 327] width 596 height 17
click at [394, 294] on input "test" at bounding box center [382, 285] width 23 height 17
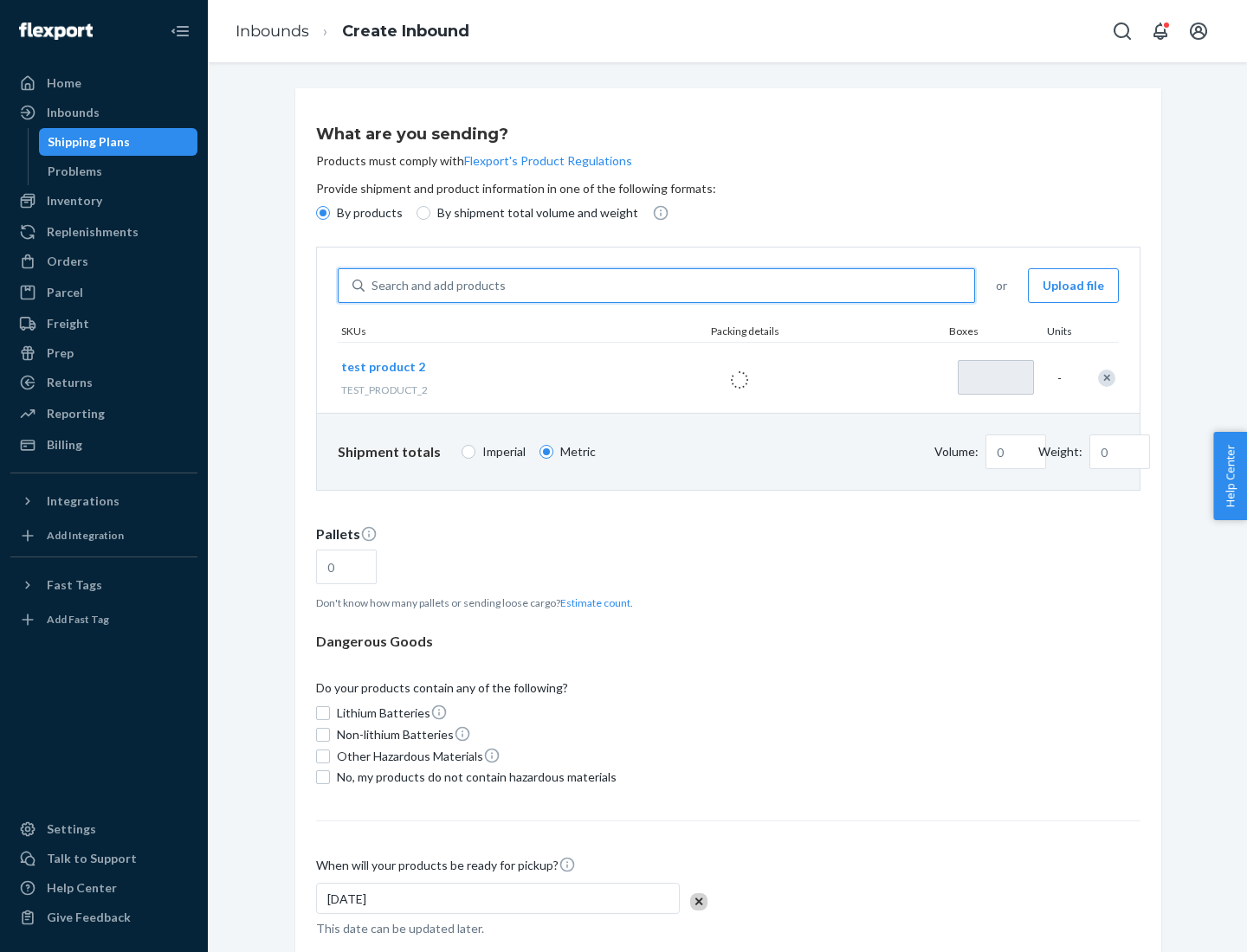
type input "1"
type input "0.02"
type input "22.23"
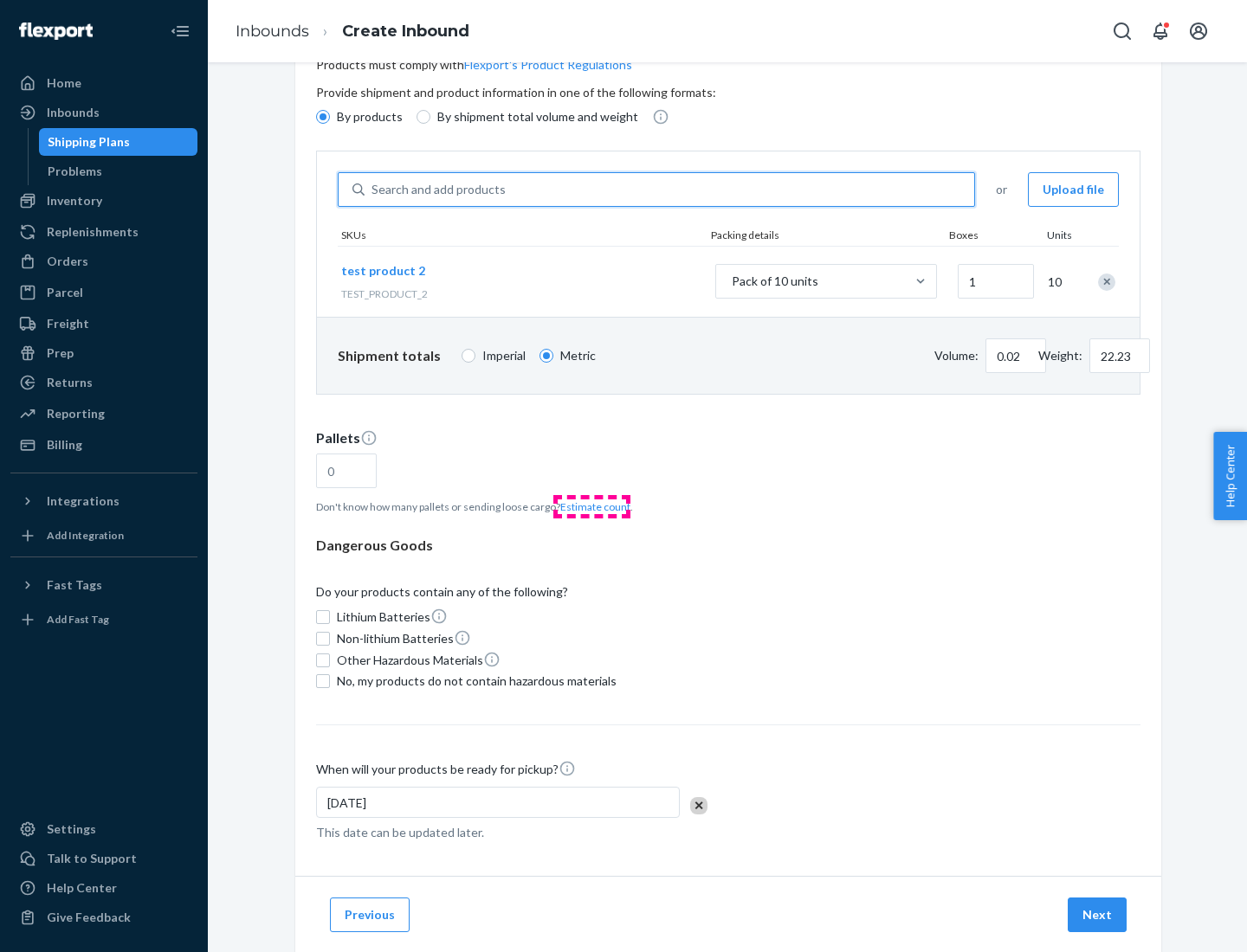
click at [591, 506] on button "Estimate count" at bounding box center [595, 506] width 70 height 15
type input "1"
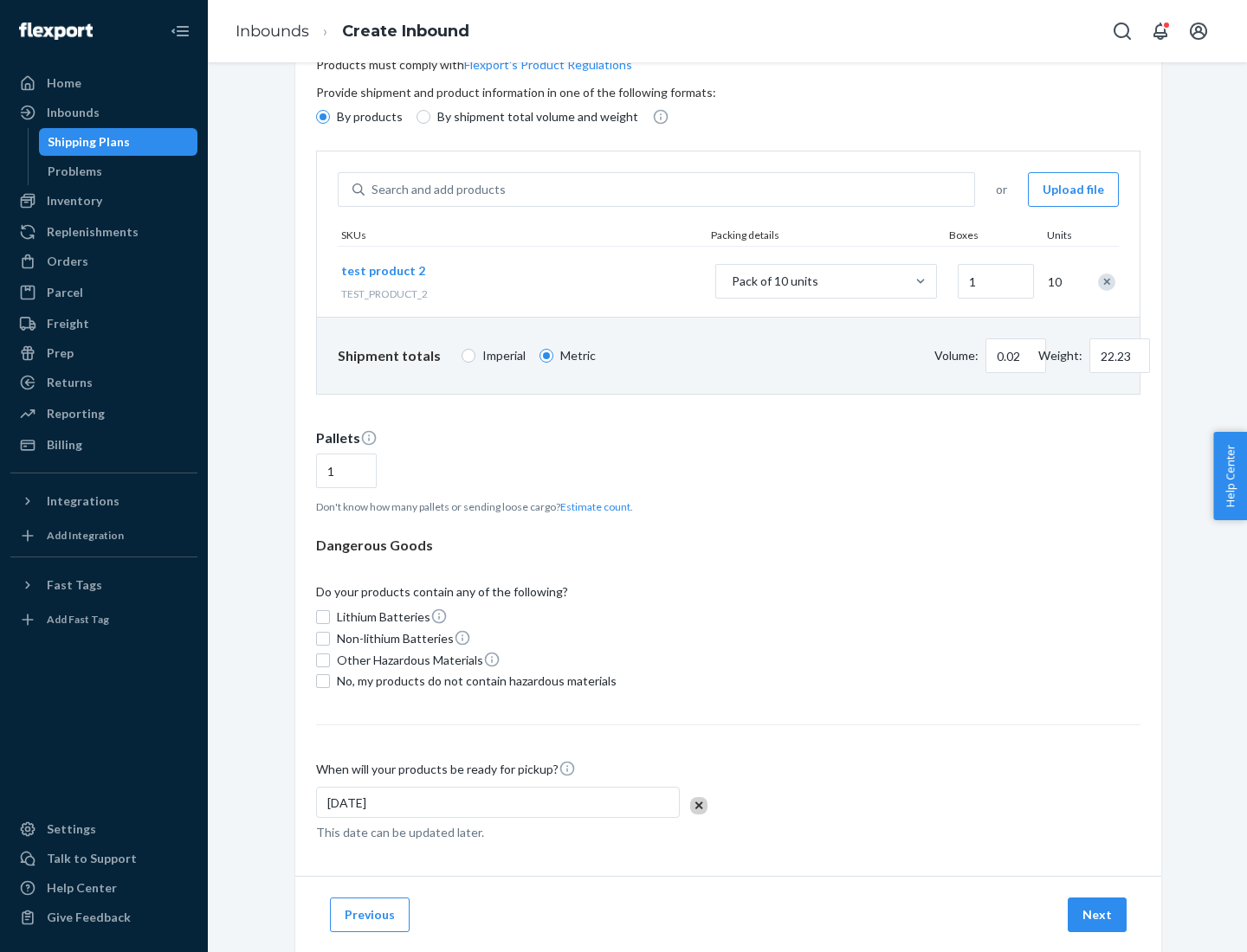
scroll to position [139, 0]
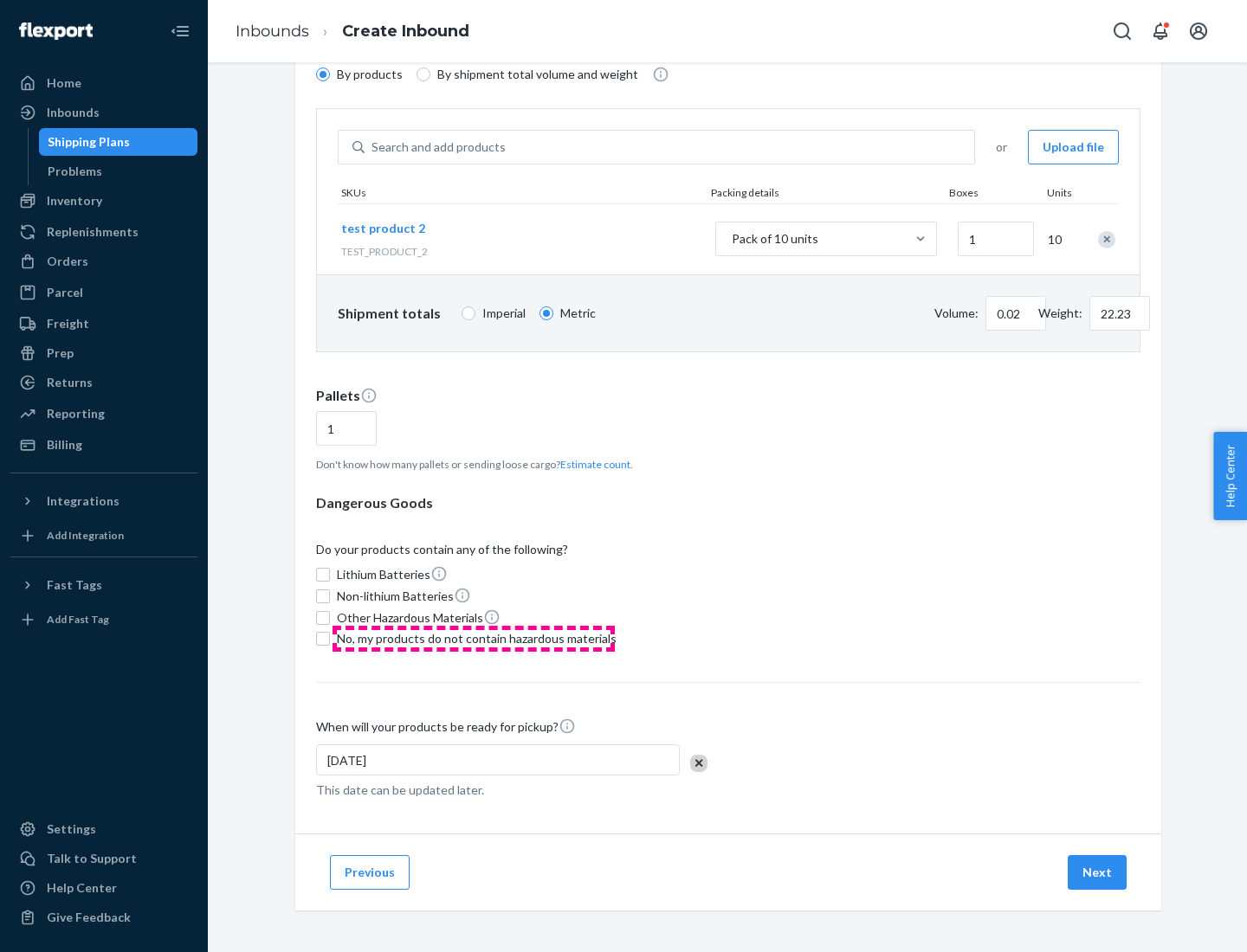
click at [473, 639] on span "No, my products do not contain hazardous materials" at bounding box center [476, 639] width 279 height 17
click at [330, 639] on input "No, my products do not contain hazardous materials" at bounding box center [323, 639] width 14 height 14
checkbox input "true"
click at [1098, 872] on button "Next" at bounding box center [1097, 872] width 59 height 35
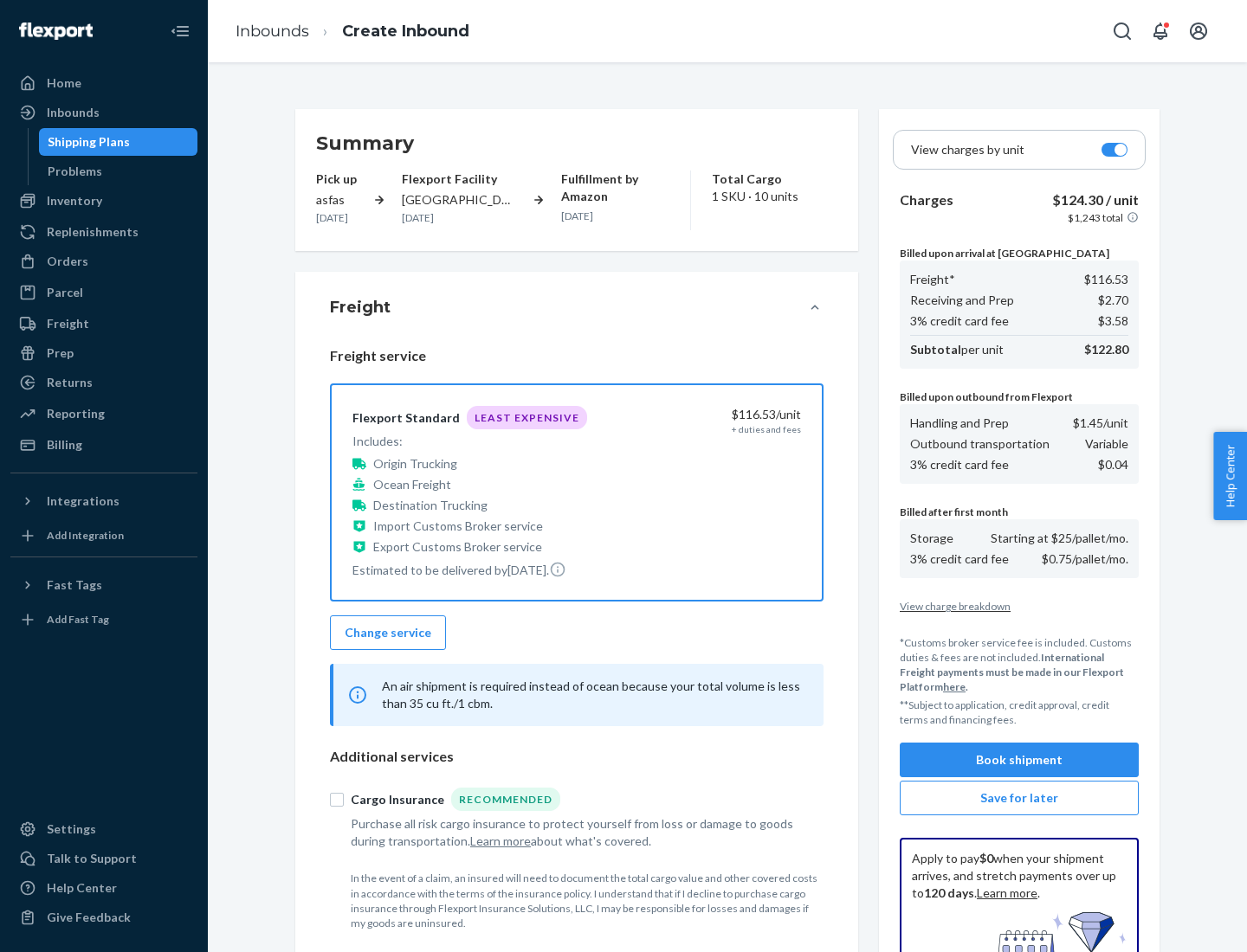
scroll to position [253, 0]
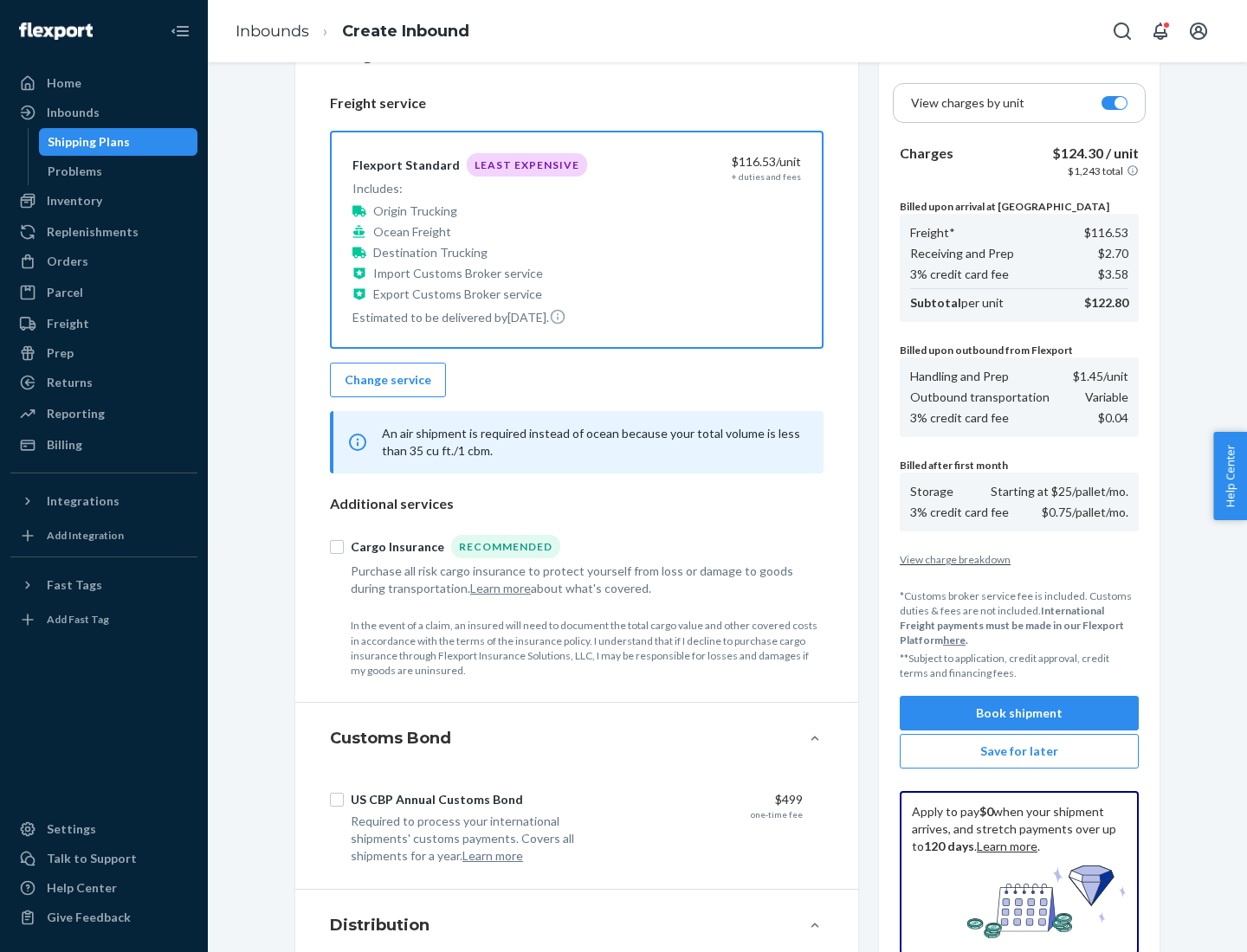
click at [1019, 714] on button "Book shipment" at bounding box center [1019, 714] width 239 height 35
